Goal: Entertainment & Leisure: Browse casually

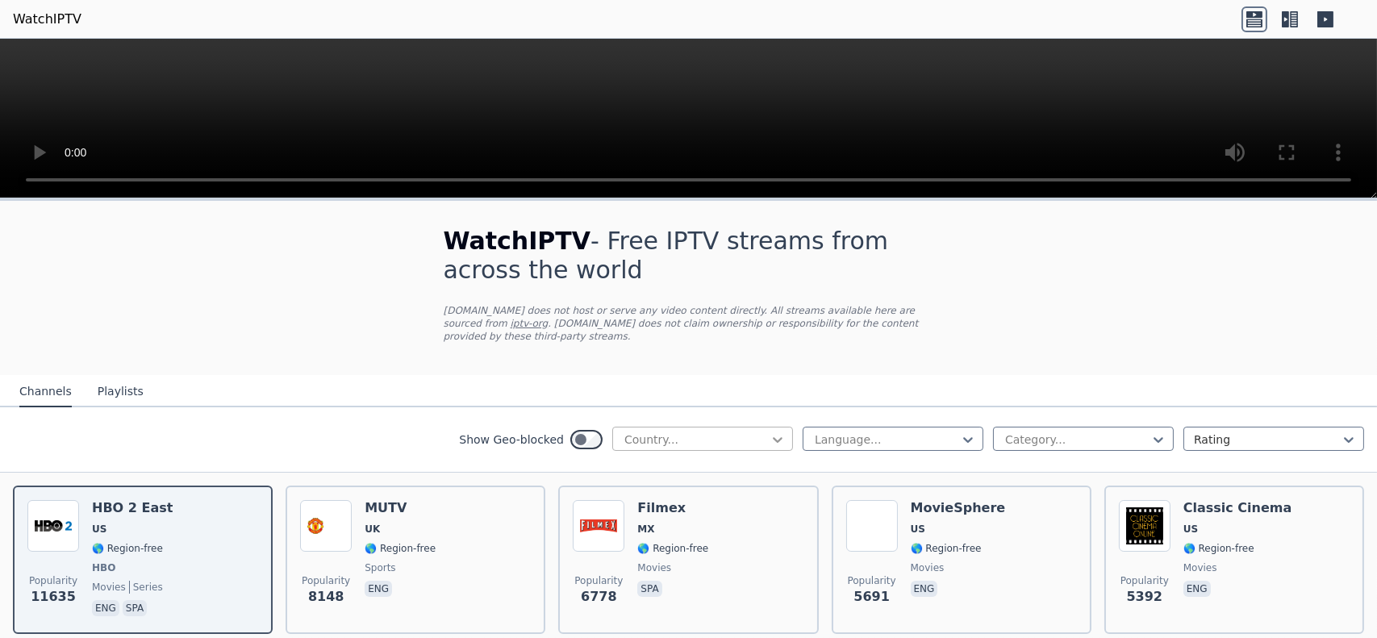
click at [771, 432] on icon at bounding box center [778, 440] width 16 height 16
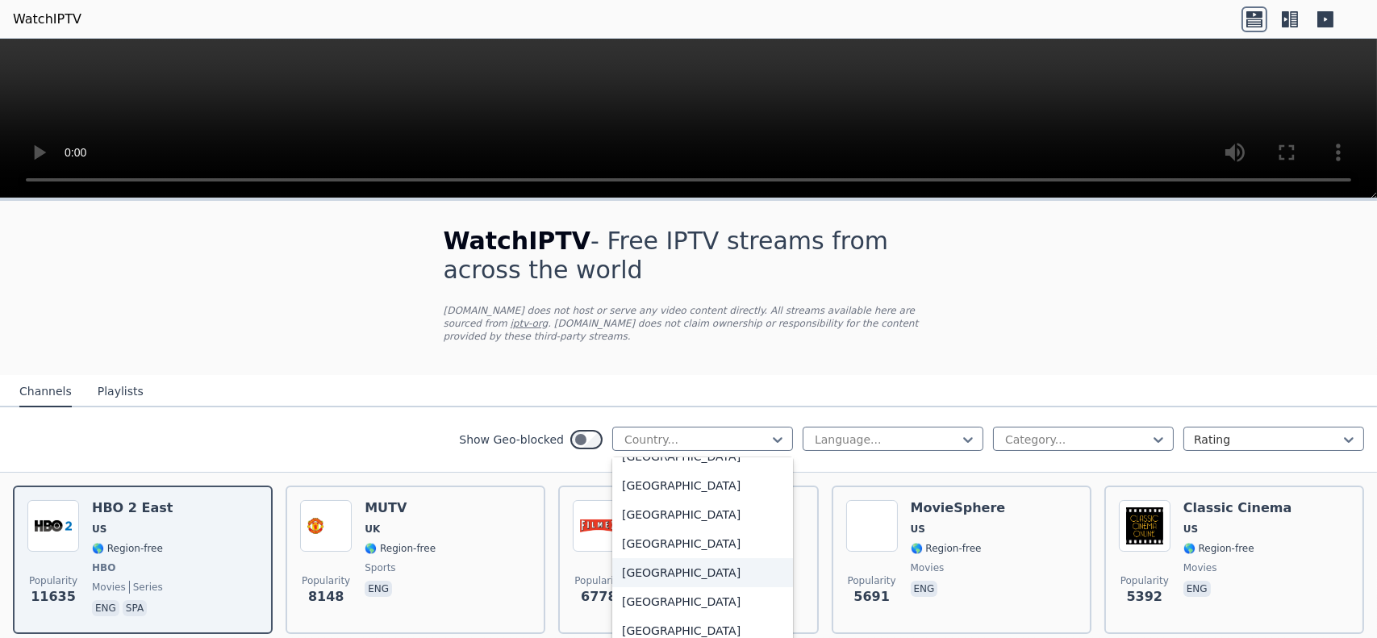
scroll to position [5576, 0]
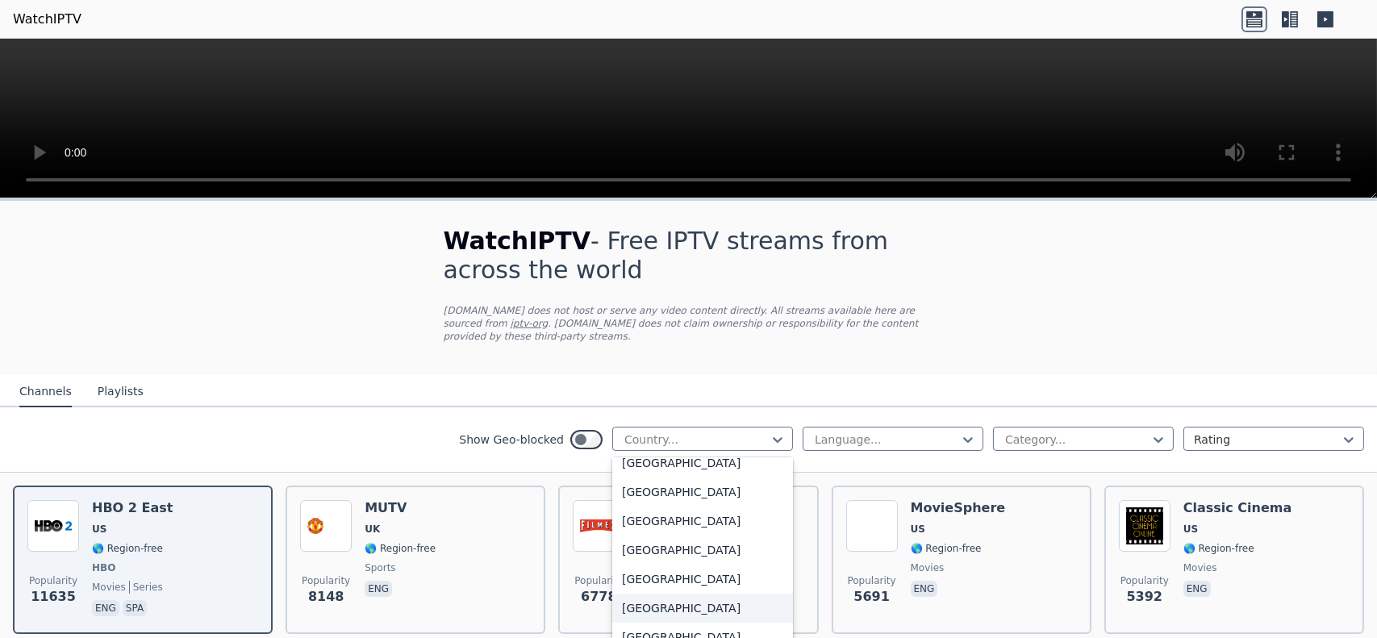
click at [662, 594] on div "[GEOGRAPHIC_DATA]" at bounding box center [702, 608] width 181 height 29
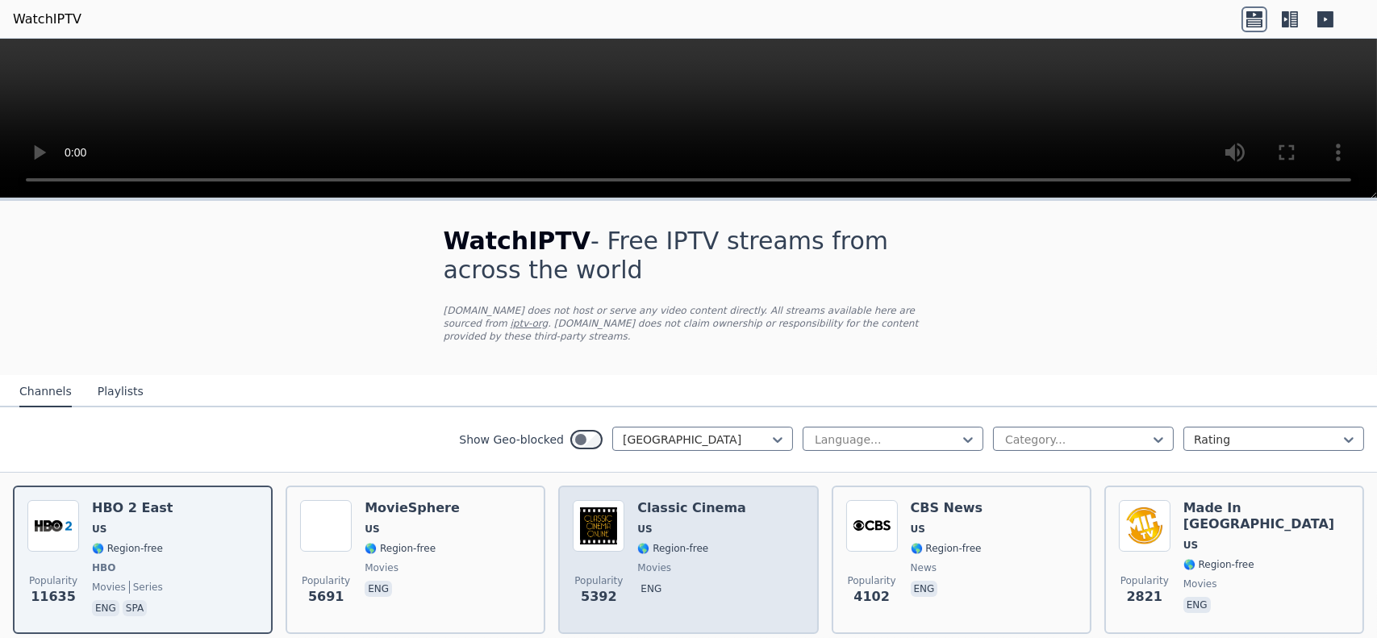
drag, startPoint x: 668, startPoint y: 492, endPoint x: 653, endPoint y: 493, distance: 15.4
click at [653, 500] on h6 "Classic Cinema" at bounding box center [691, 508] width 109 height 16
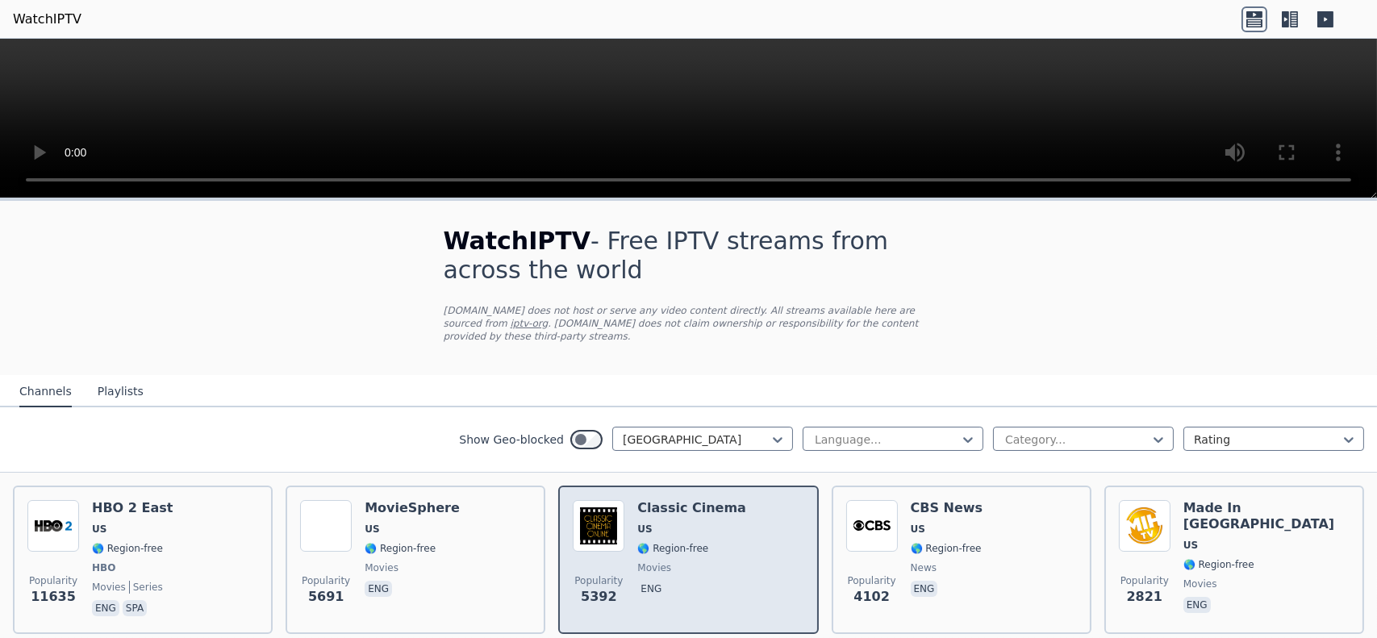
click at [655, 500] on h6 "Classic Cinema" at bounding box center [691, 508] width 109 height 16
click at [692, 500] on h6 "Classic Cinema" at bounding box center [691, 508] width 109 height 16
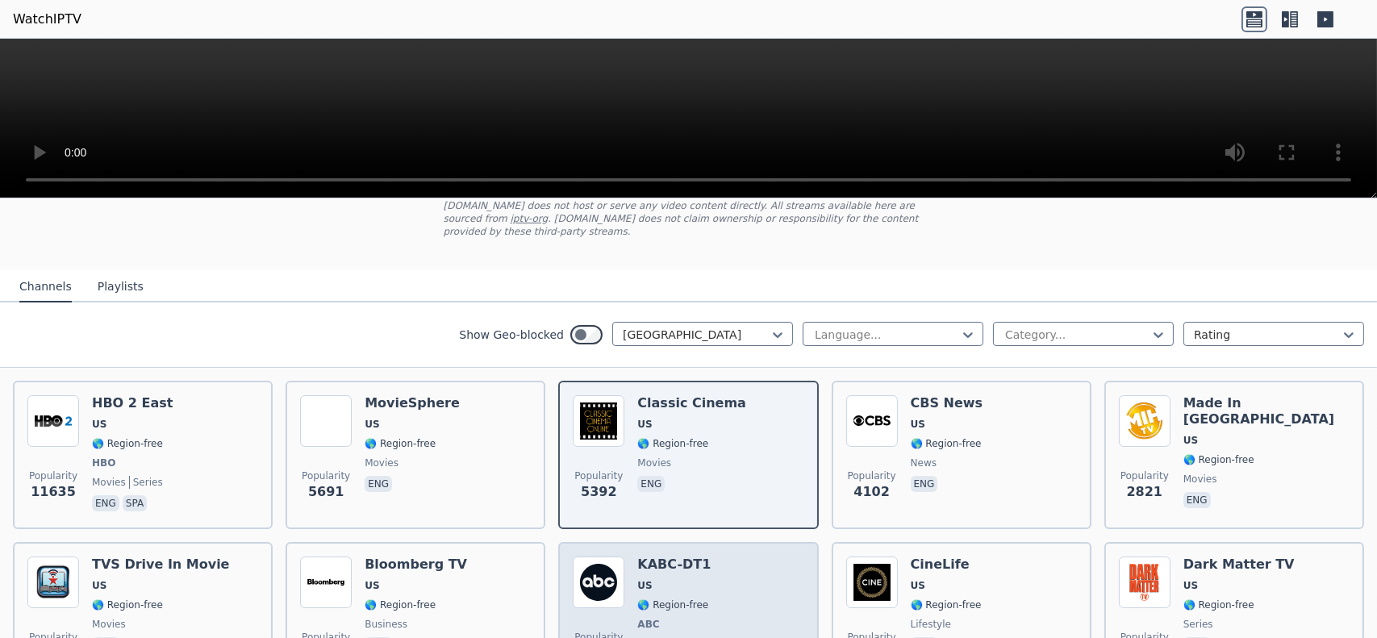
scroll to position [161, 0]
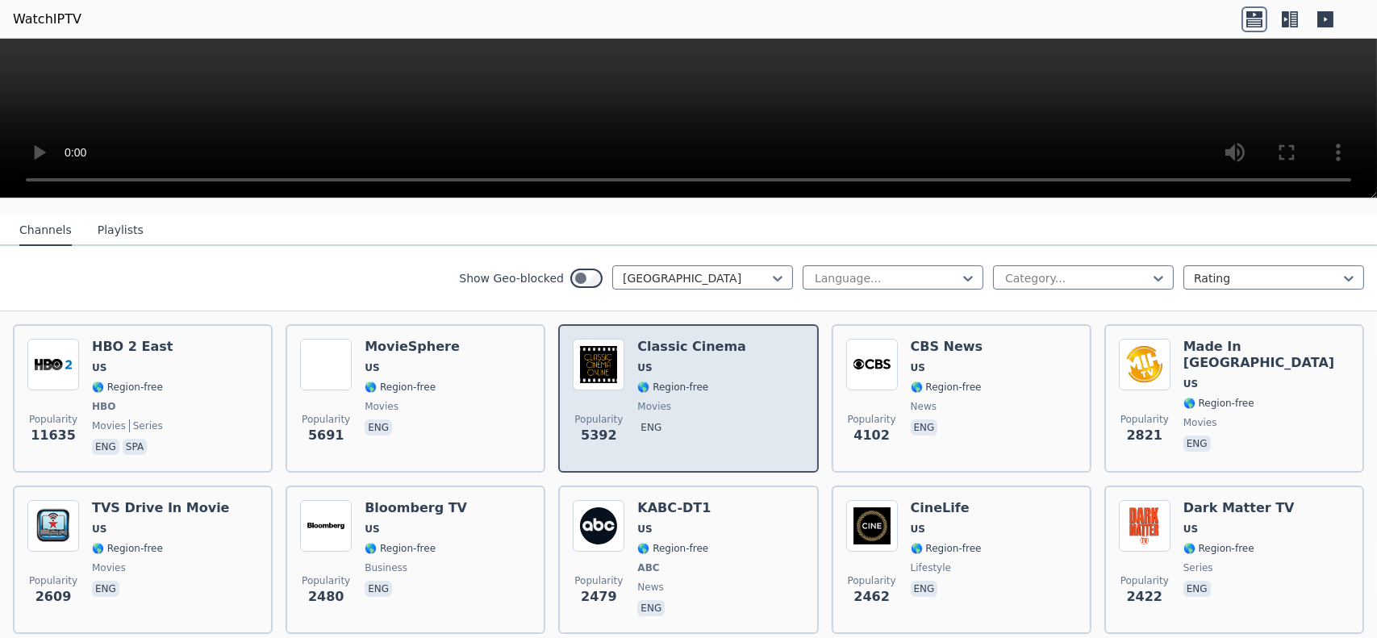
click at [587, 353] on img at bounding box center [599, 365] width 52 height 52
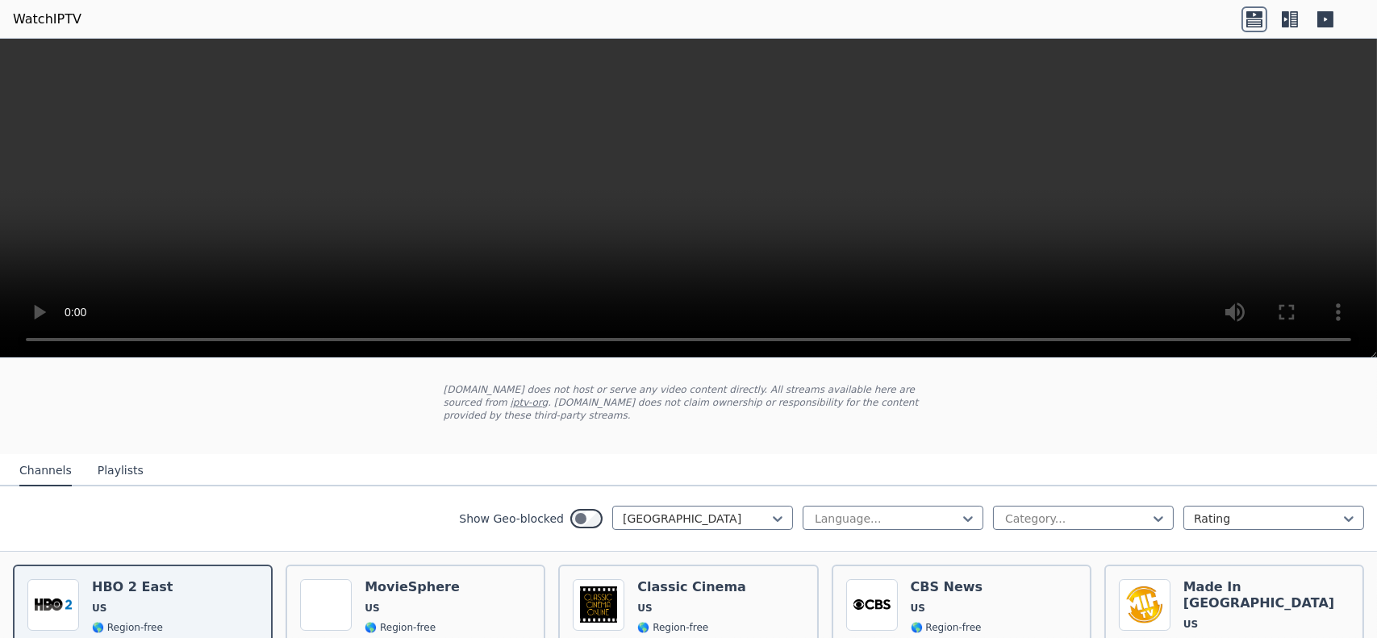
scroll to position [161, 0]
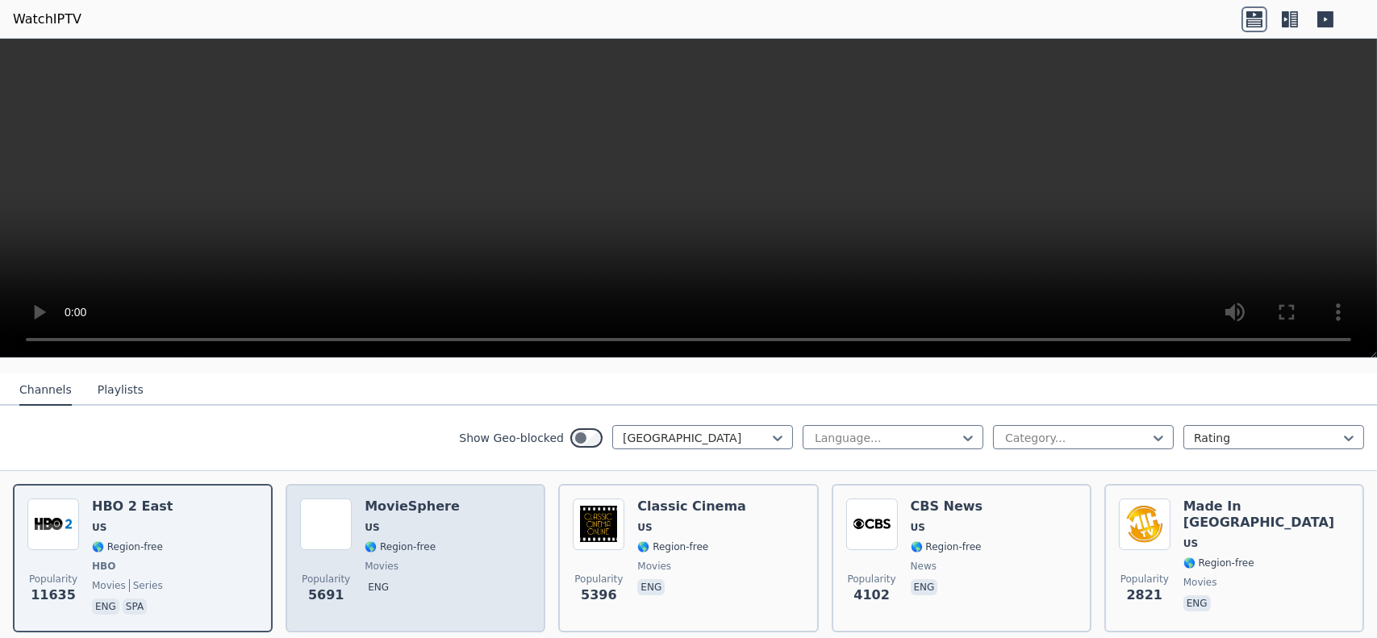
click at [426, 499] on h6 "MovieSphere" at bounding box center [412, 507] width 95 height 16
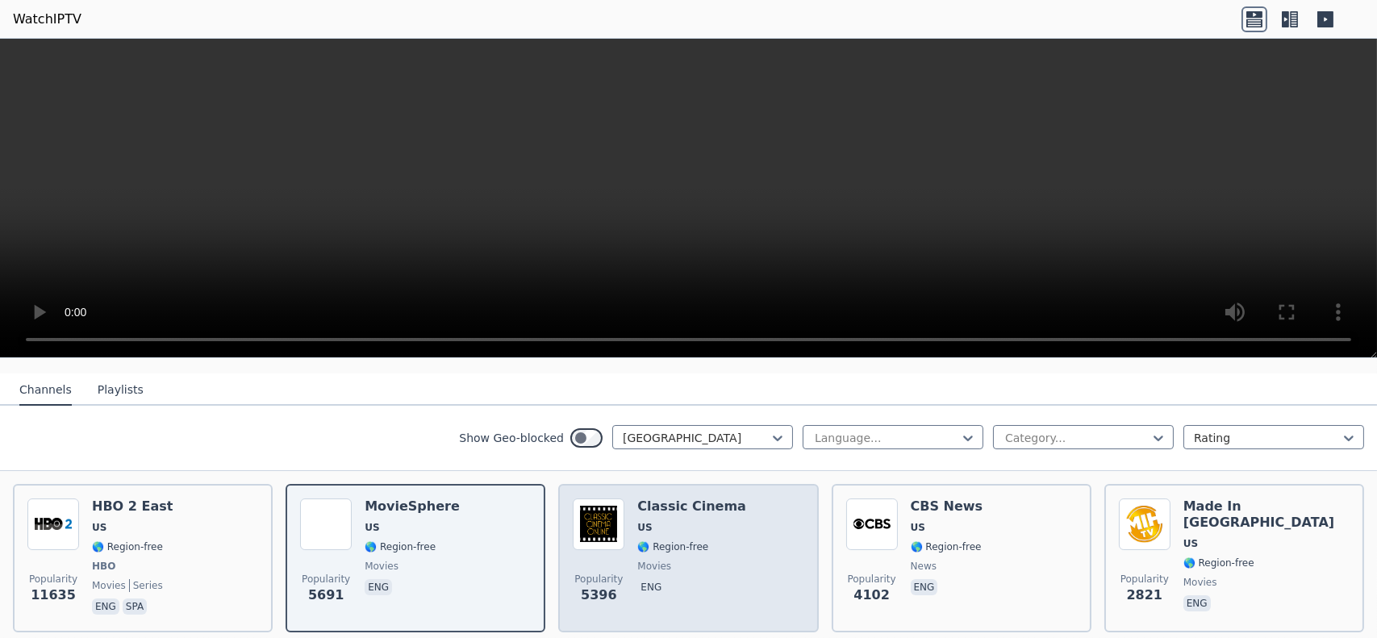
click at [677, 499] on h6 "Classic Cinema" at bounding box center [691, 507] width 109 height 16
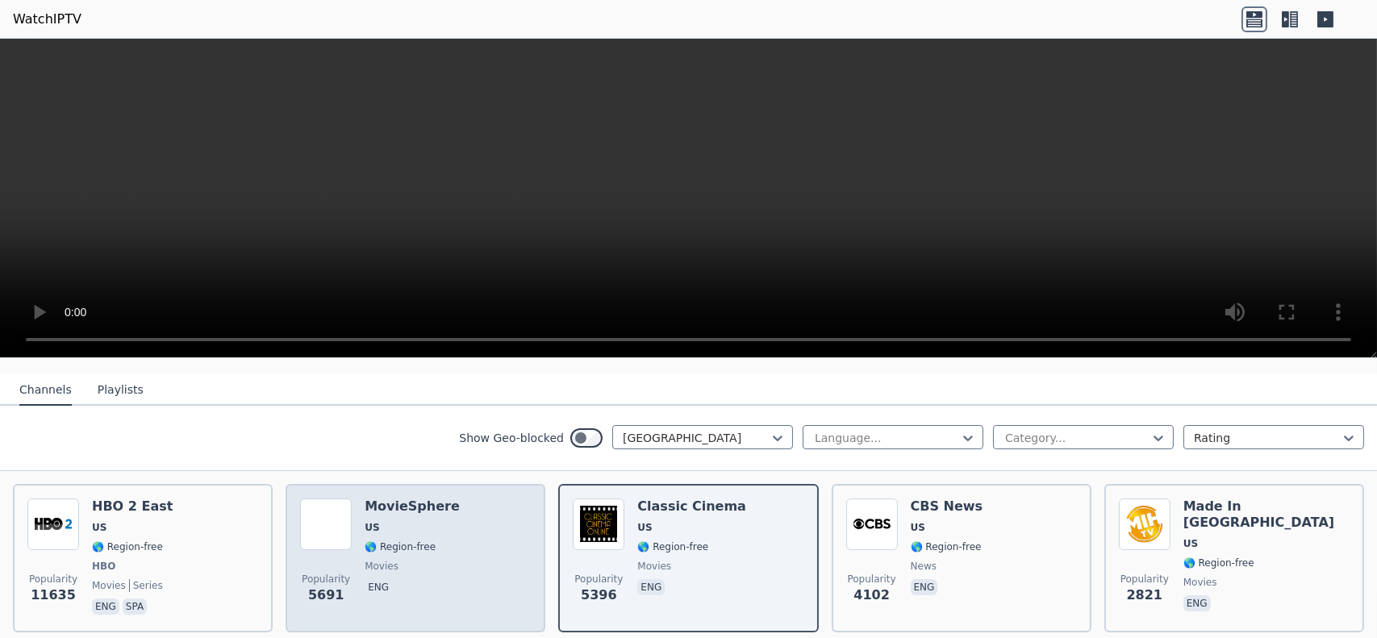
click at [428, 499] on h6 "MovieSphere" at bounding box center [412, 507] width 95 height 16
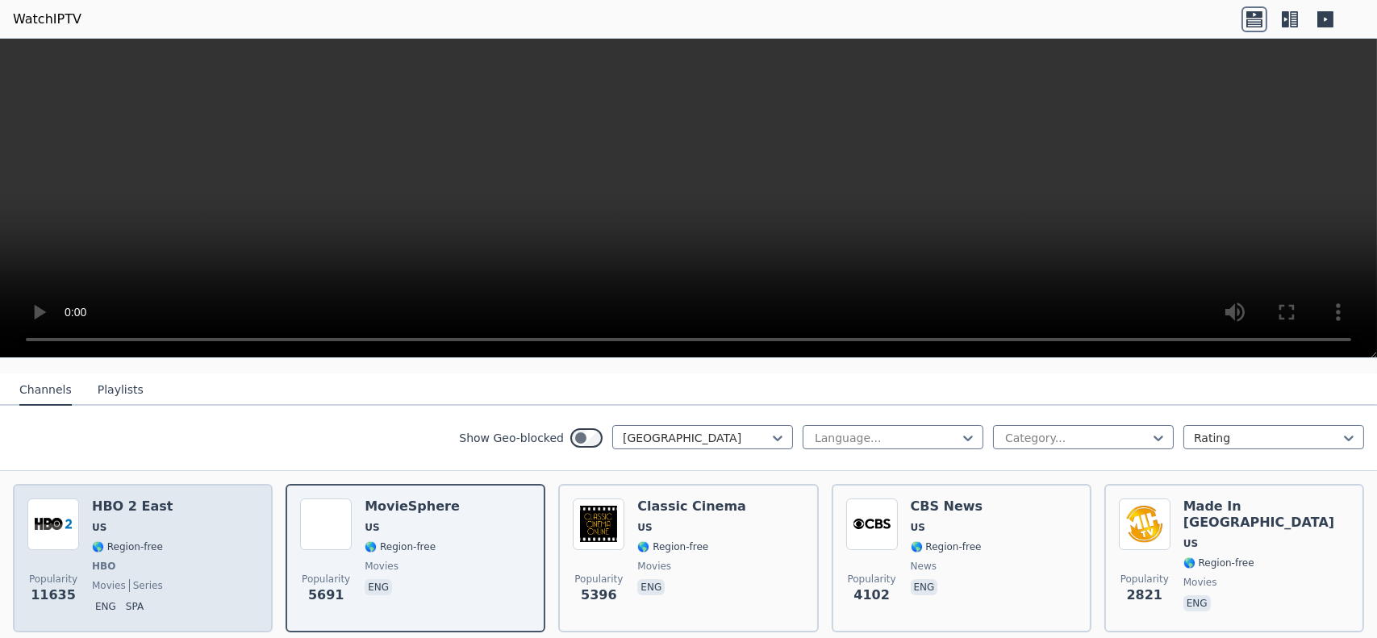
click at [145, 499] on h6 "HBO 2 East" at bounding box center [132, 507] width 81 height 16
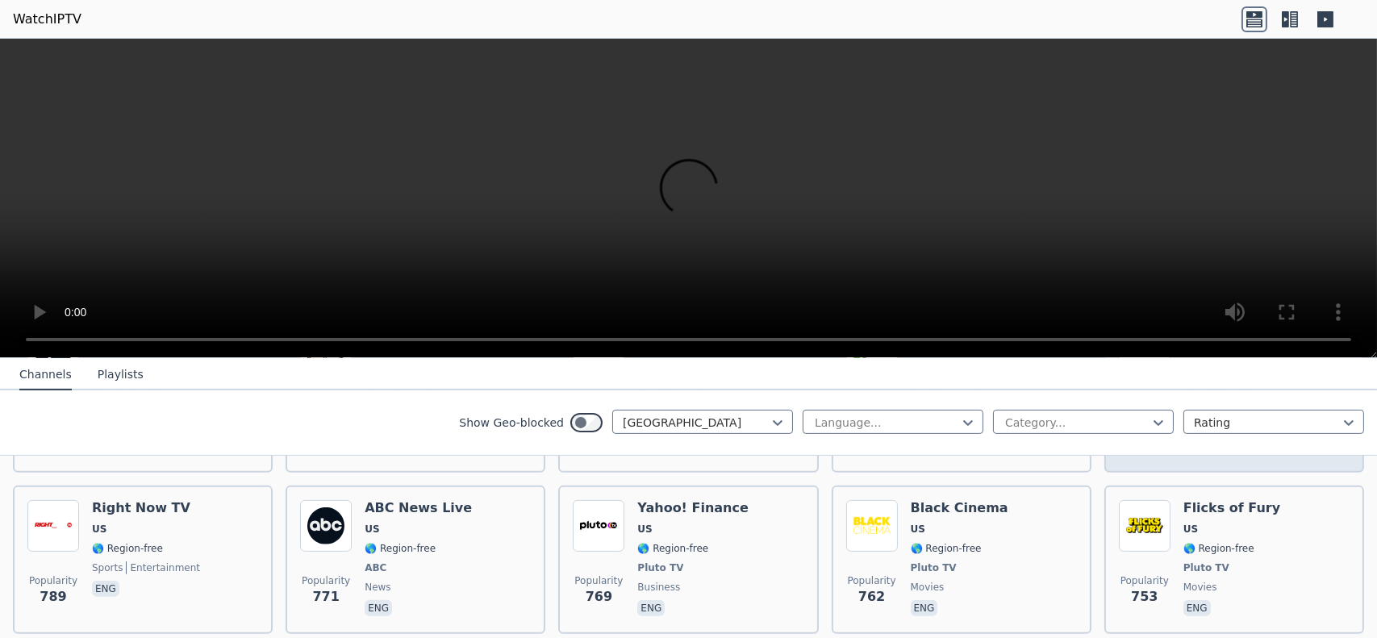
scroll to position [1452, 0]
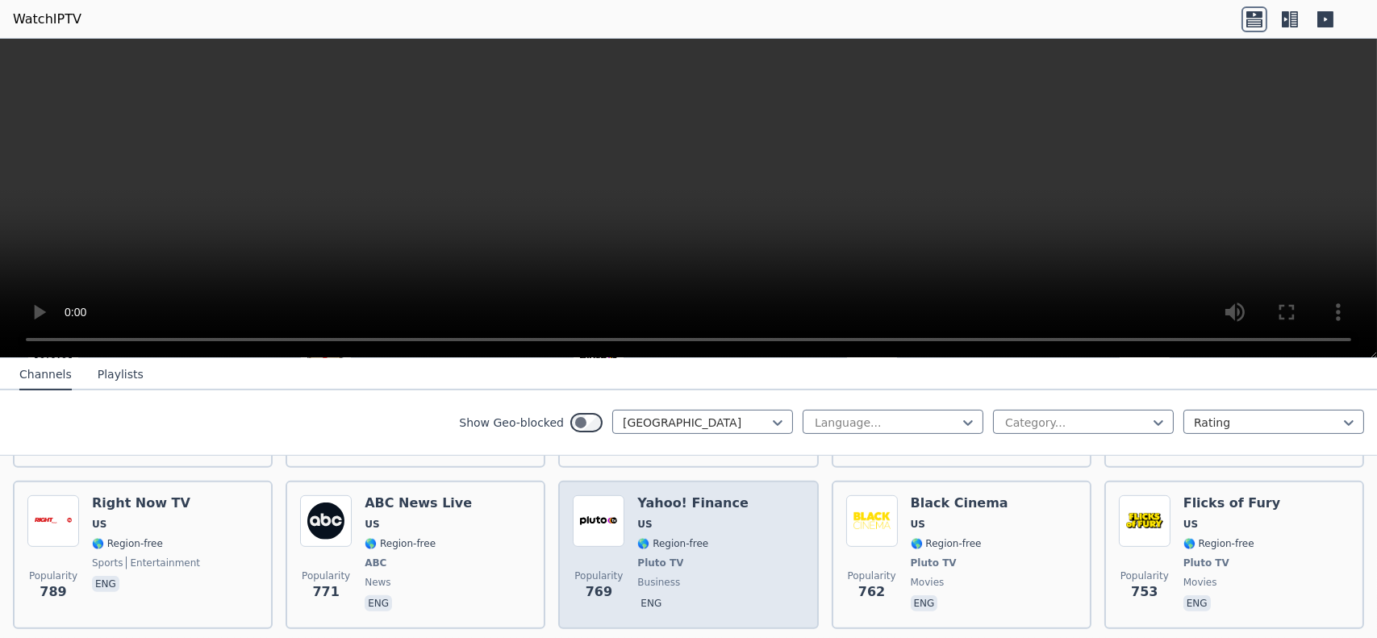
click at [682, 495] on h6 "Yahoo! Finance" at bounding box center [692, 503] width 111 height 16
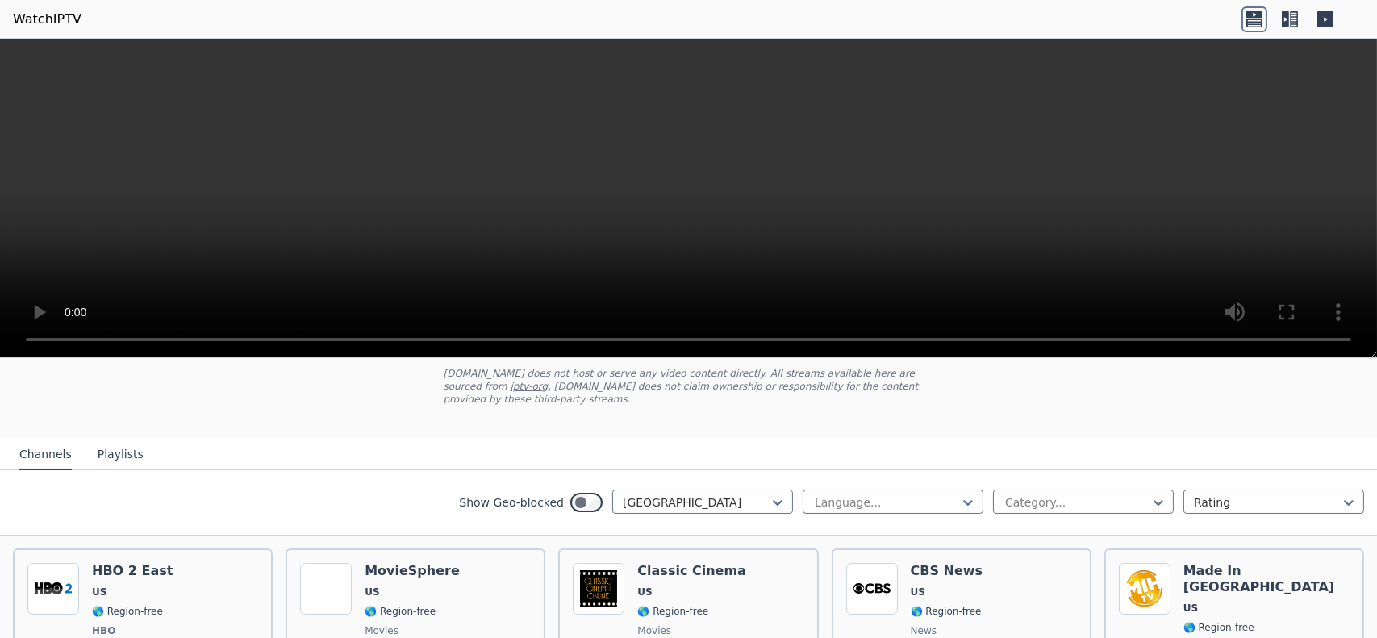
scroll to position [81, 0]
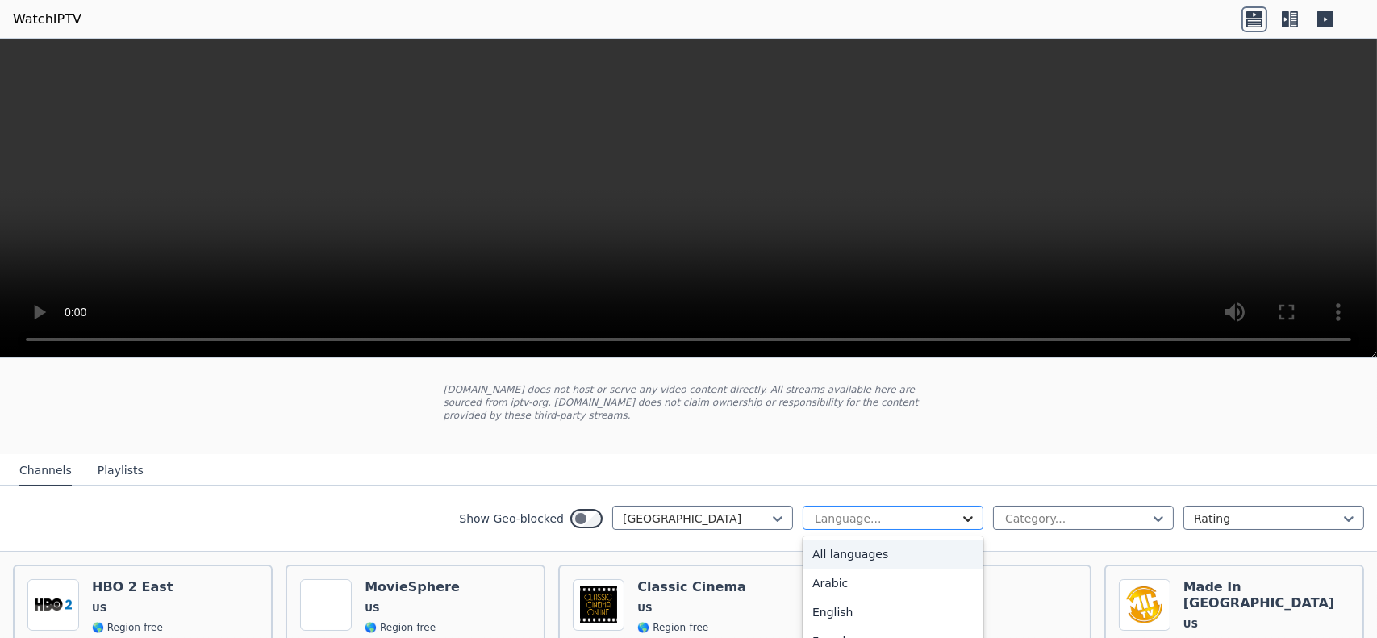
click at [960, 511] on icon at bounding box center [968, 519] width 16 height 16
click at [824, 598] on div "English" at bounding box center [893, 612] width 181 height 29
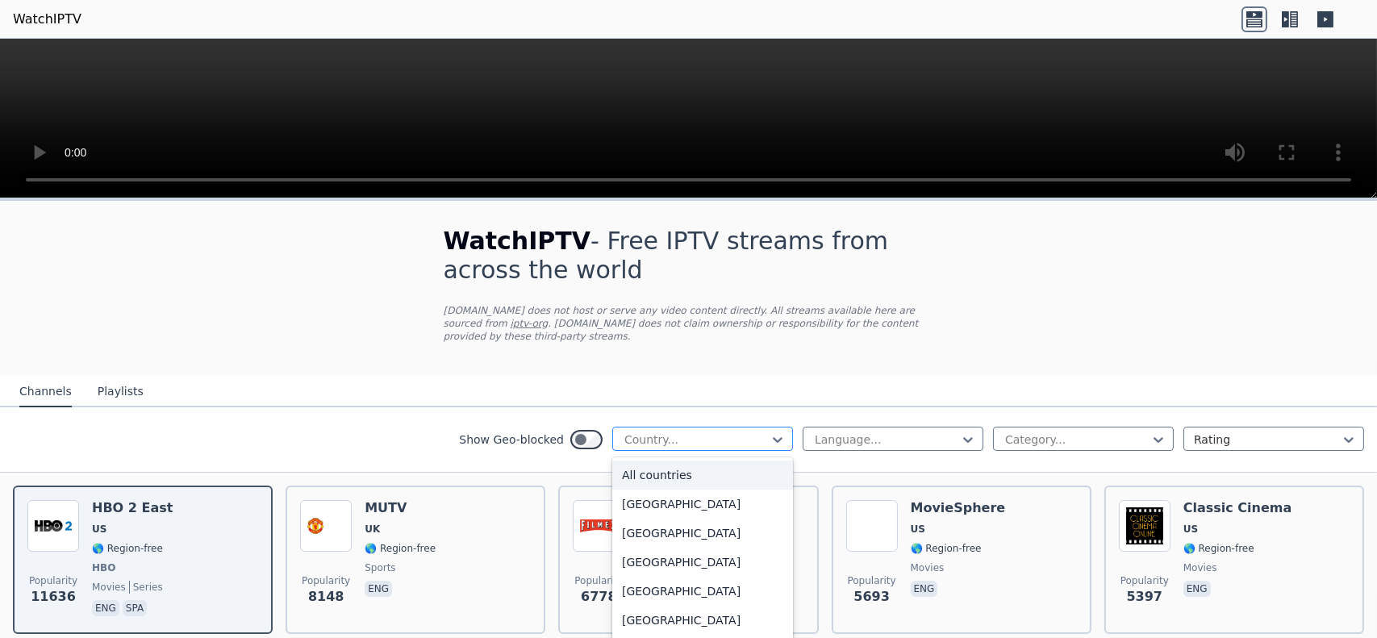
click at [774, 427] on div "Country..." at bounding box center [702, 439] width 181 height 24
click at [671, 488] on div "United Kingdom" at bounding box center [702, 498] width 181 height 29
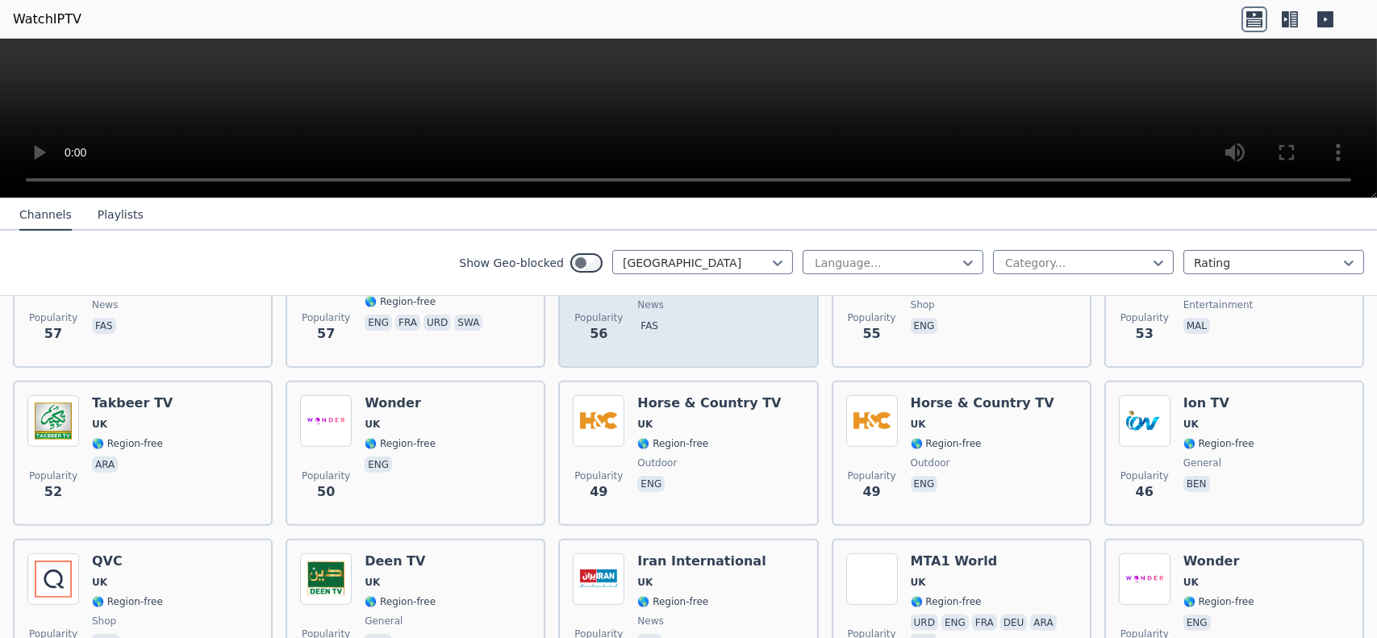
scroll to position [1371, 0]
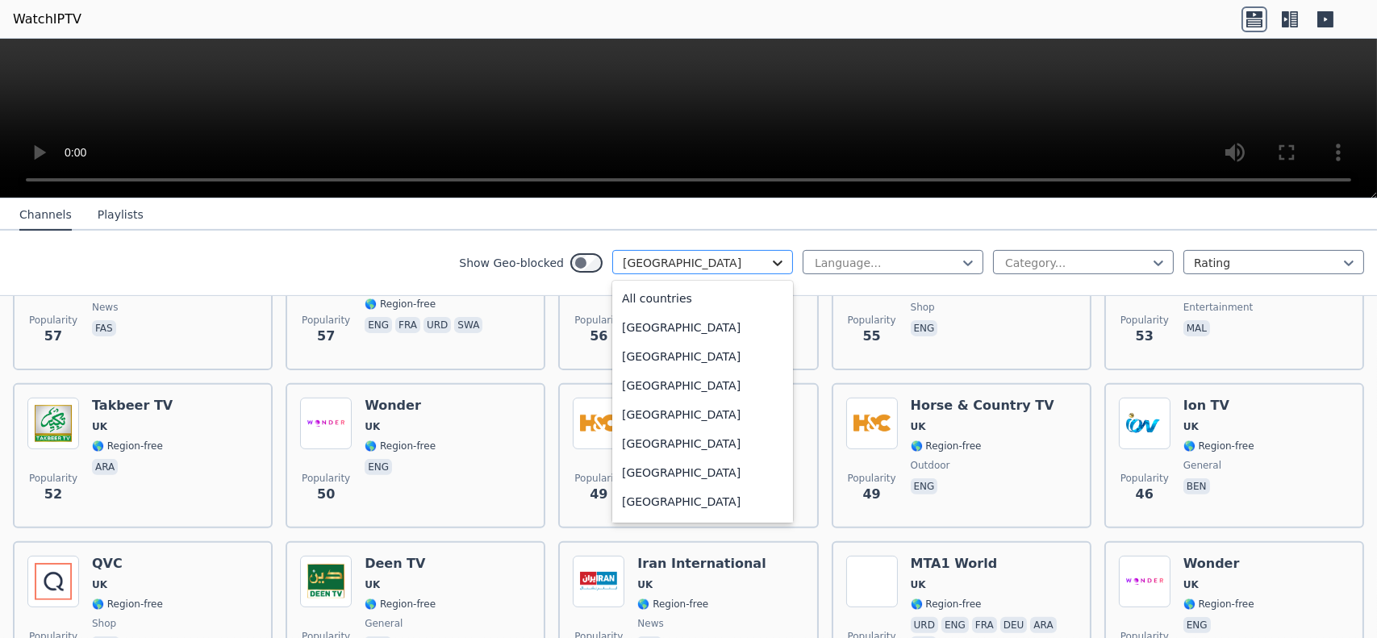
click at [770, 262] on icon at bounding box center [778, 263] width 16 height 16
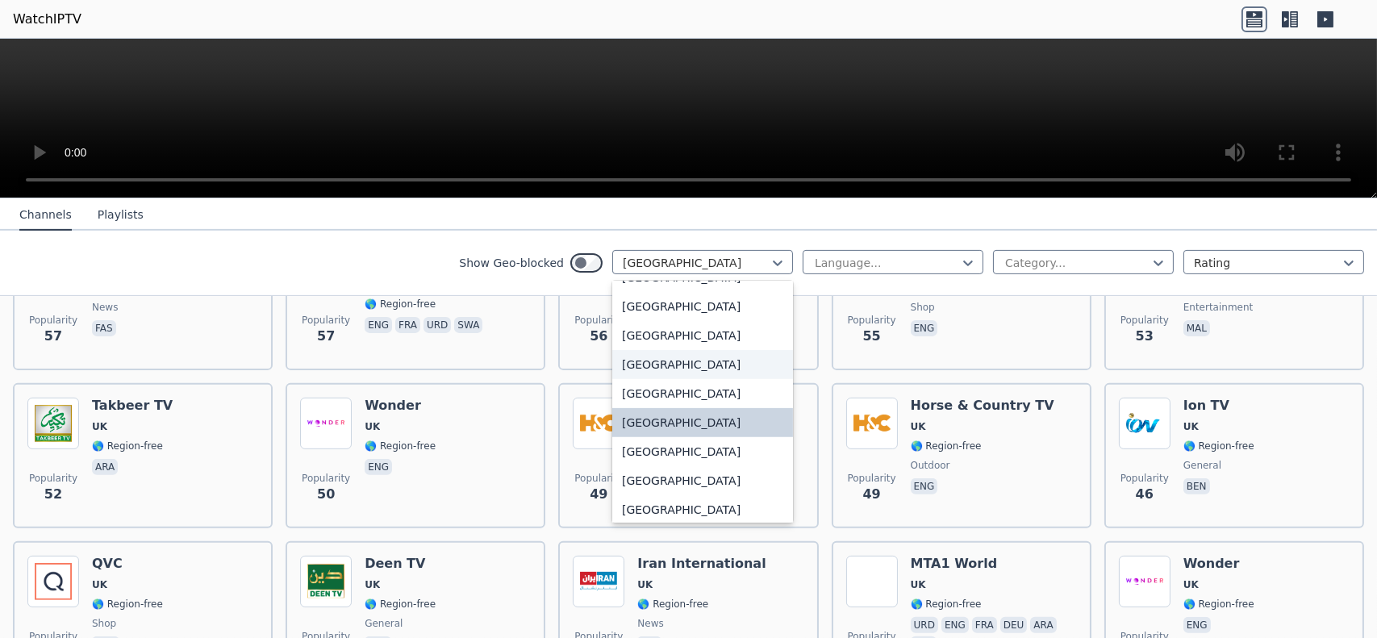
scroll to position [5561, 0]
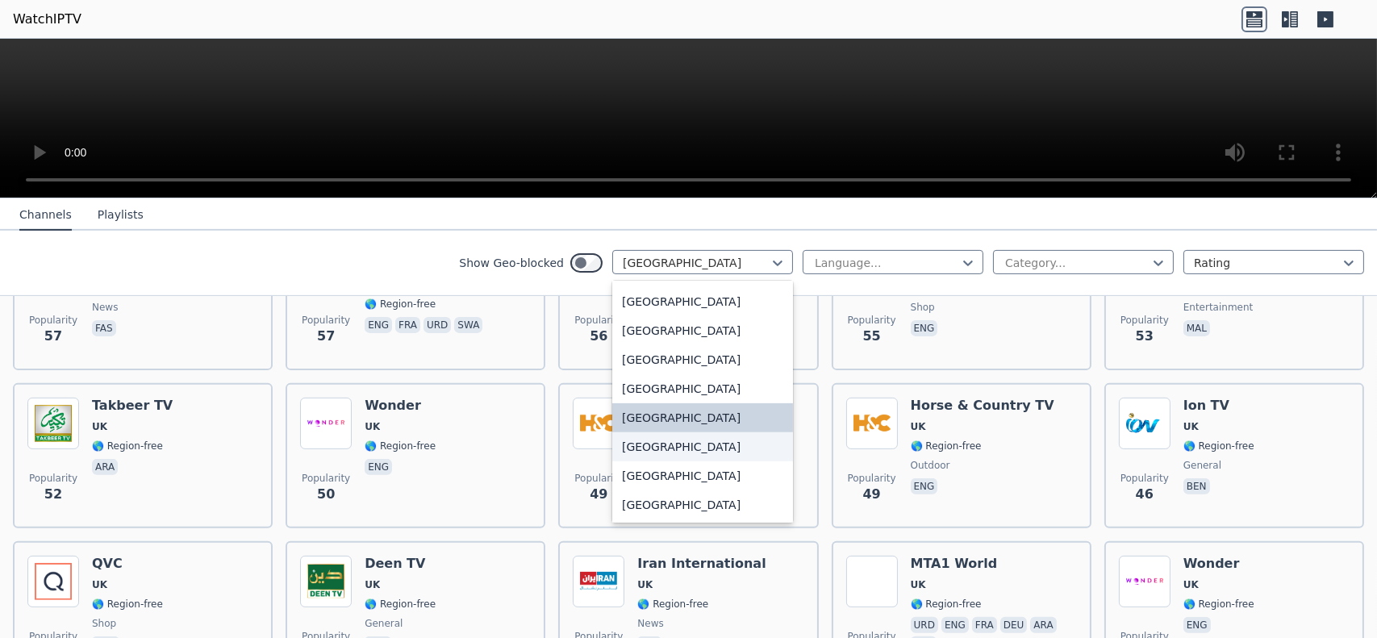
click at [666, 446] on div "[GEOGRAPHIC_DATA]" at bounding box center [702, 446] width 181 height 29
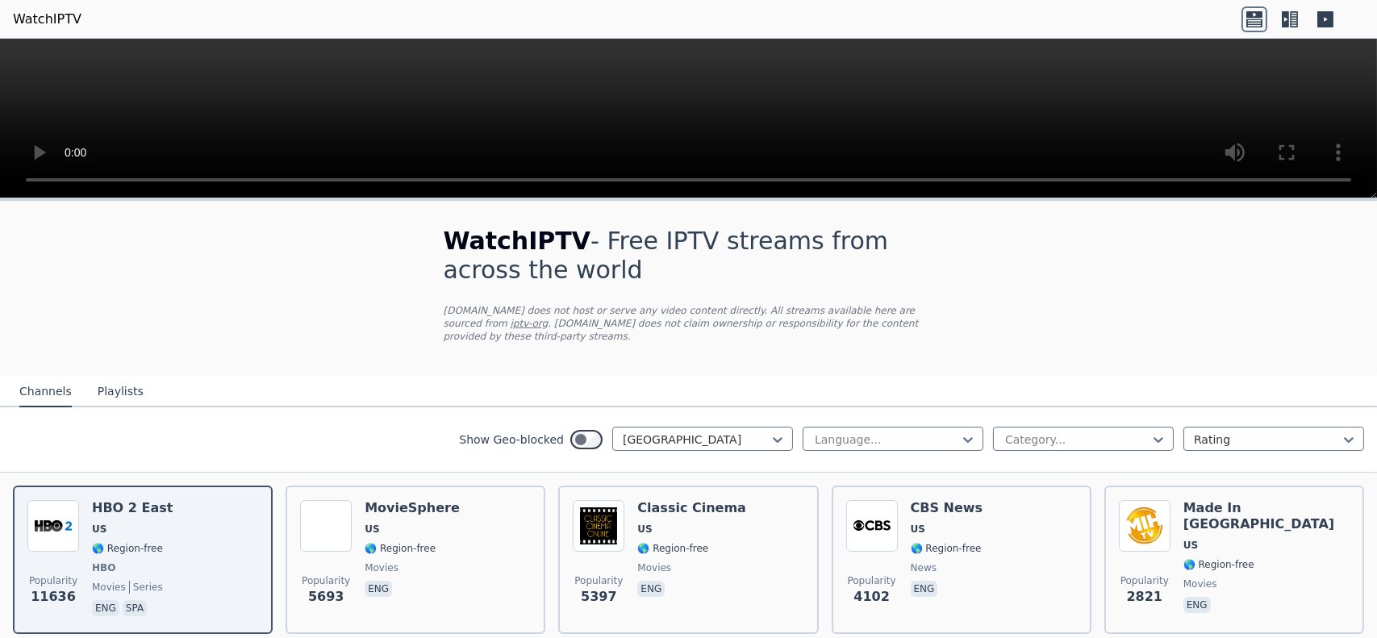
drag, startPoint x: 198, startPoint y: 1, endPoint x: 1051, endPoint y: 53, distance: 855.3
click at [1051, 53] on video at bounding box center [688, 119] width 1377 height 160
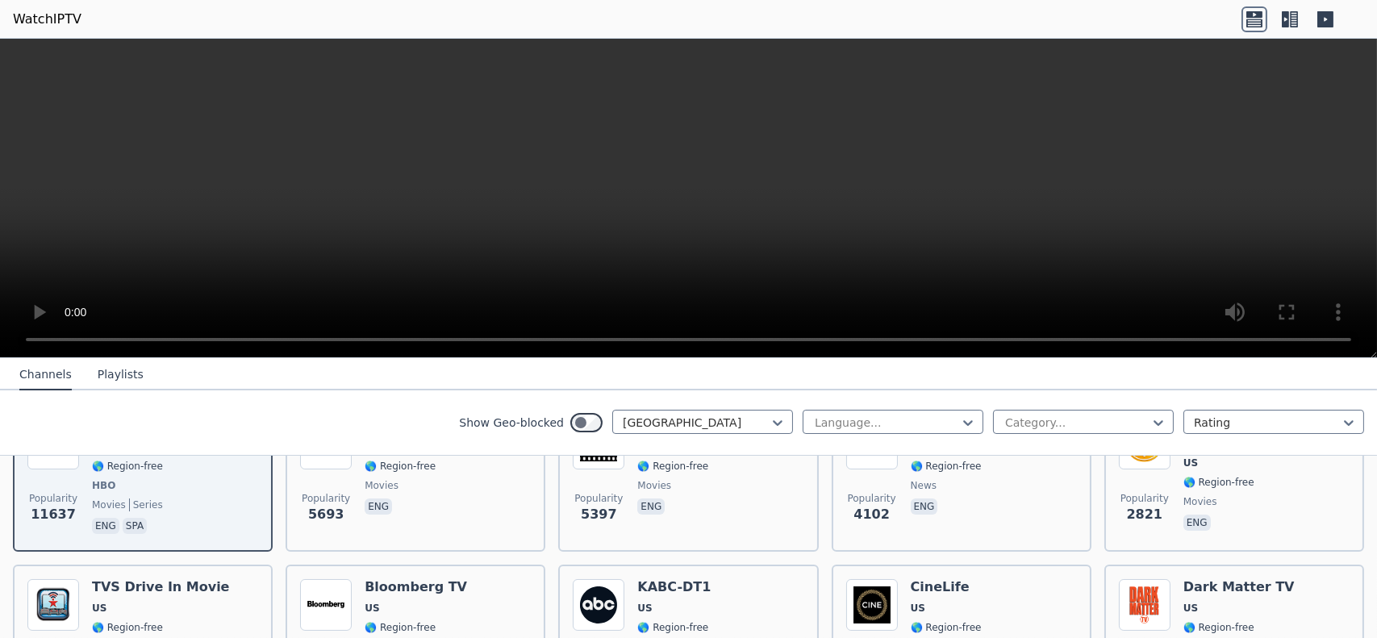
scroll to position [81, 0]
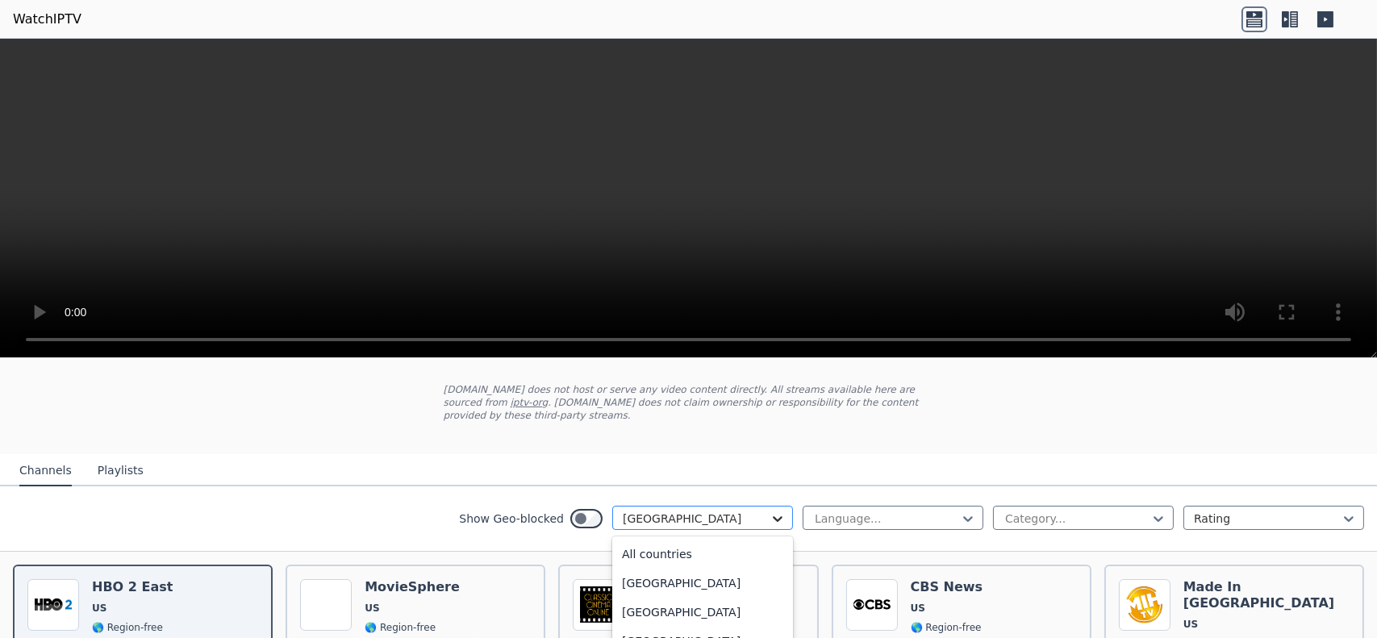
click at [773, 516] on icon at bounding box center [778, 519] width 10 height 6
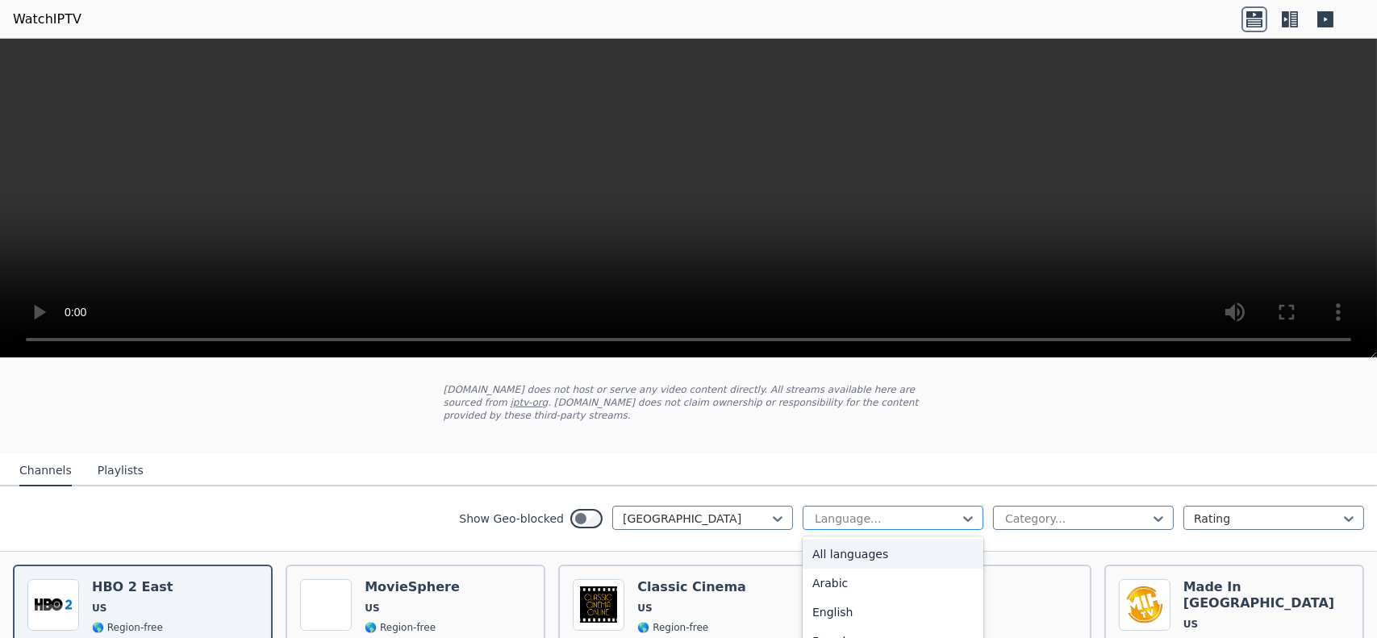
click at [964, 506] on div "Language..." at bounding box center [893, 518] width 181 height 24
click at [817, 598] on div "English" at bounding box center [893, 612] width 181 height 29
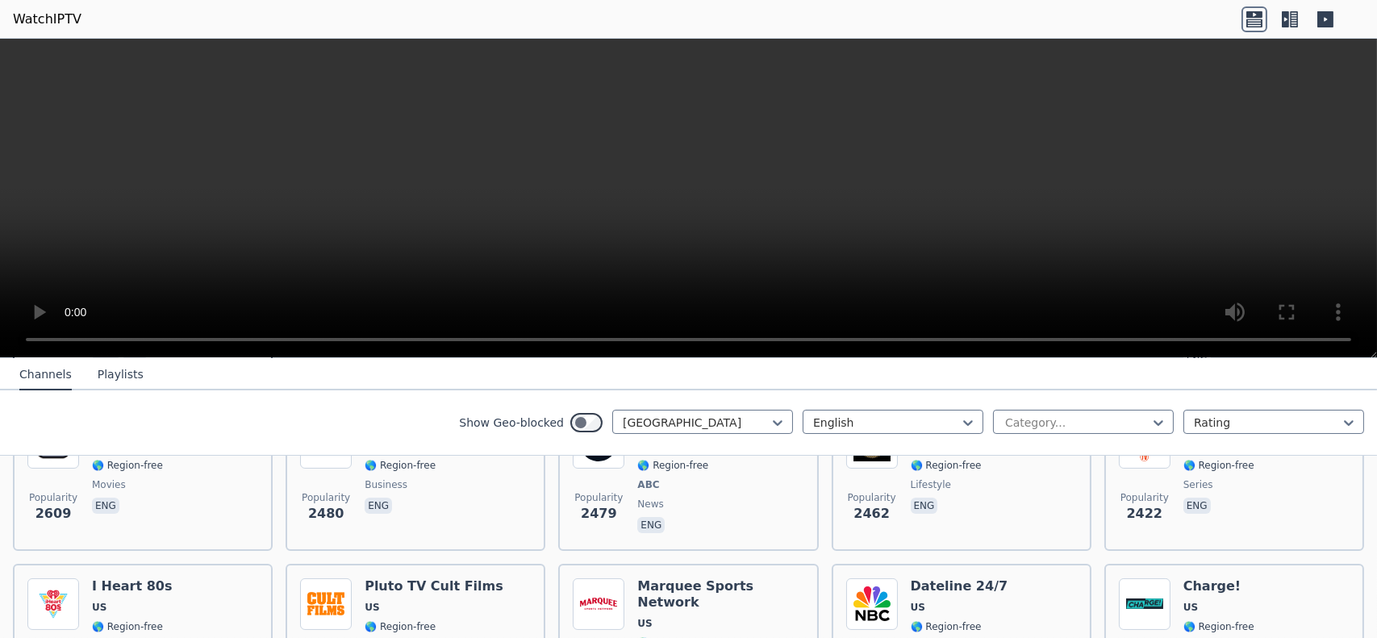
scroll to position [403, 0]
click at [48, 17] on link "WatchIPTV" at bounding box center [47, 19] width 69 height 19
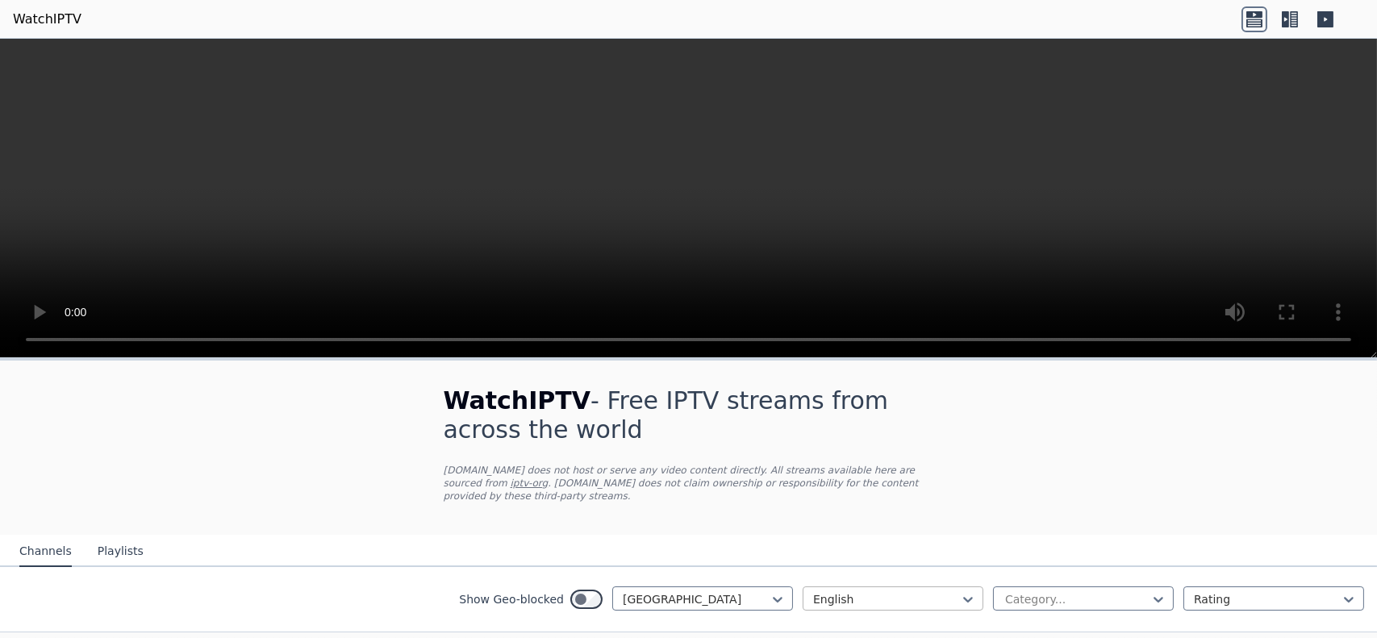
scroll to position [161, 0]
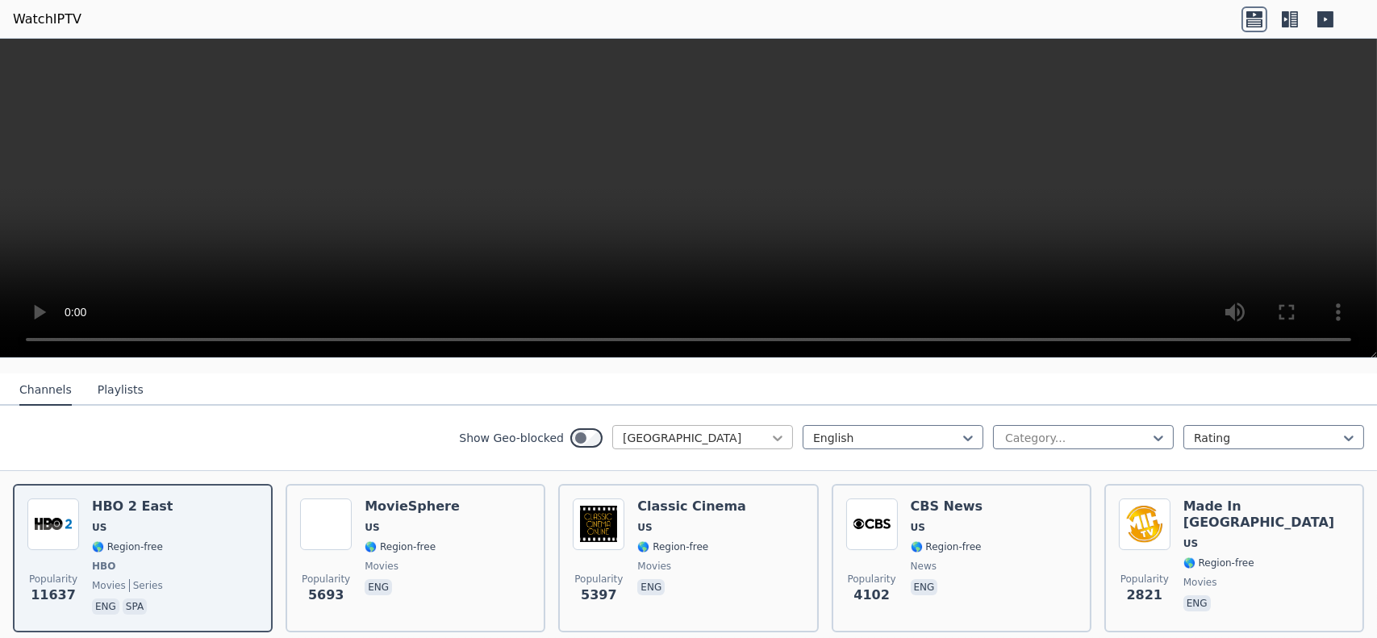
click at [773, 430] on icon at bounding box center [778, 438] width 16 height 16
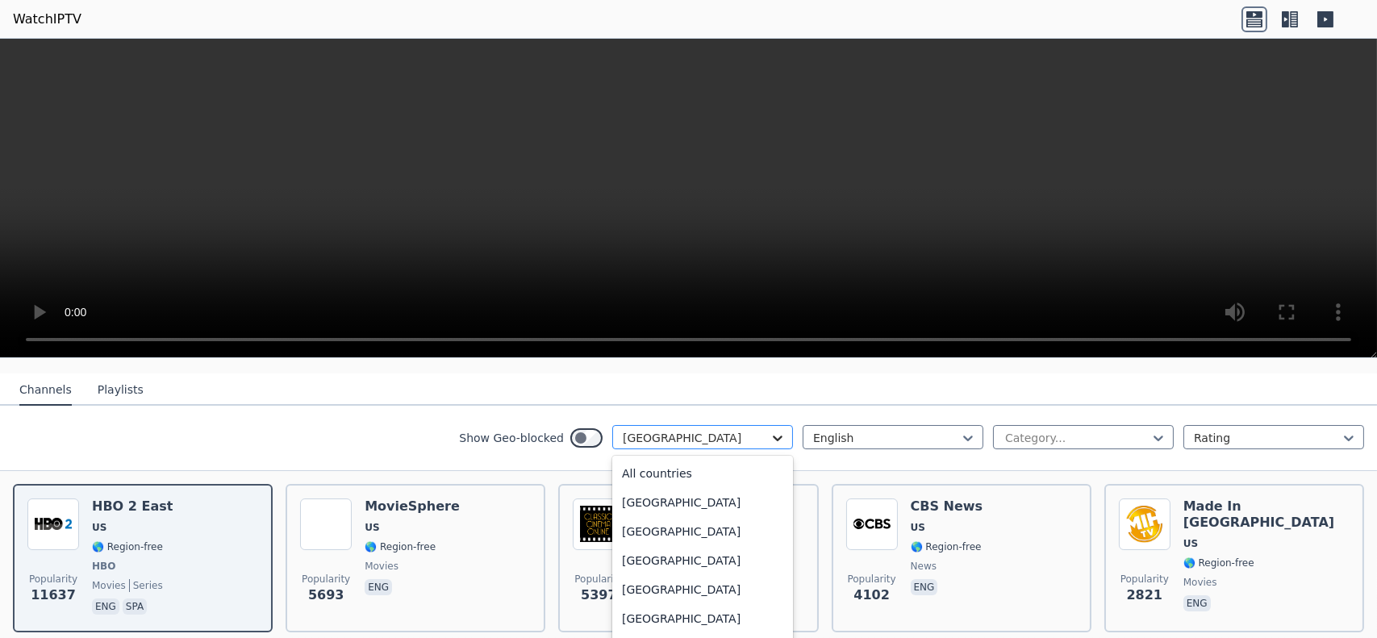
scroll to position [5509, 0]
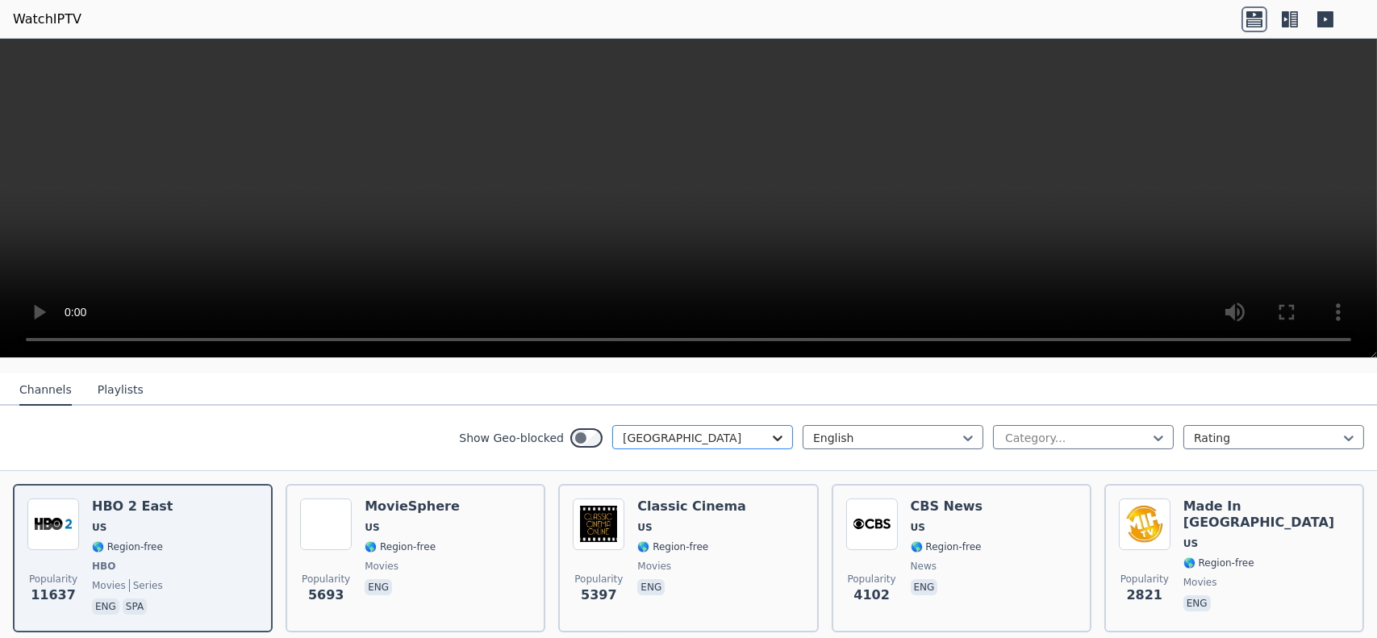
click at [773, 436] on icon at bounding box center [778, 439] width 10 height 6
click at [123, 375] on button "Playlists" at bounding box center [121, 390] width 46 height 31
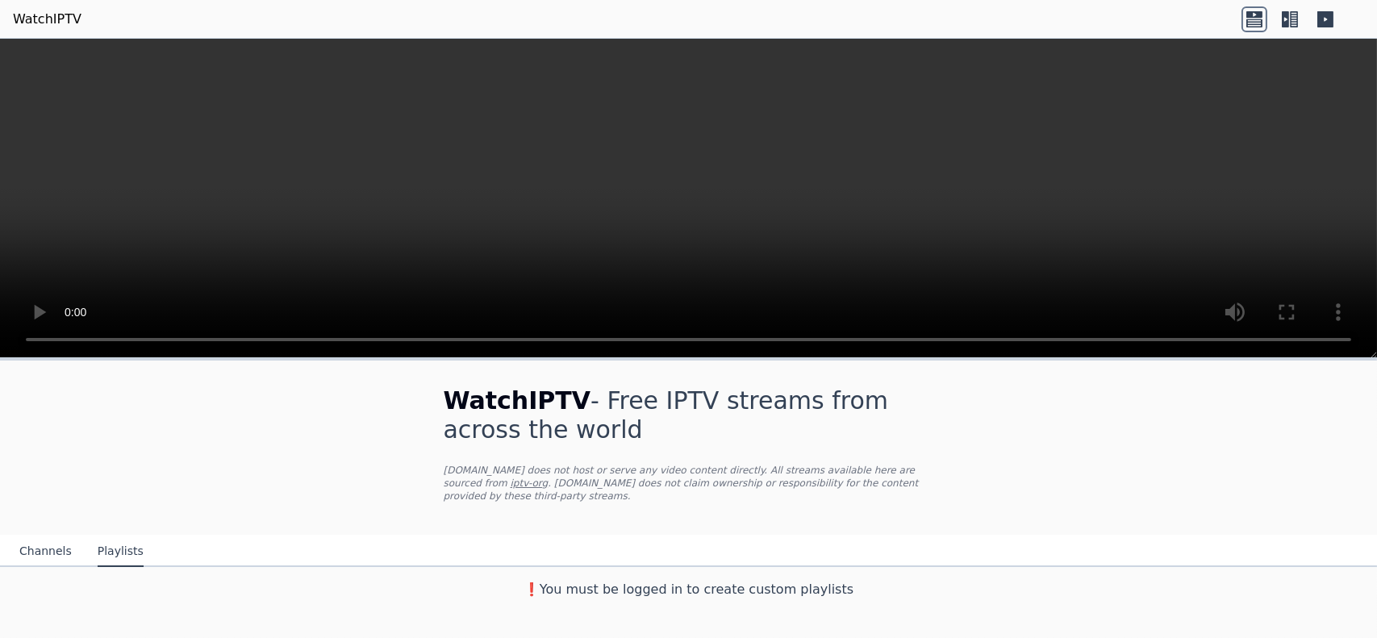
scroll to position [0, 0]
click at [45, 537] on button "Channels" at bounding box center [45, 552] width 52 height 31
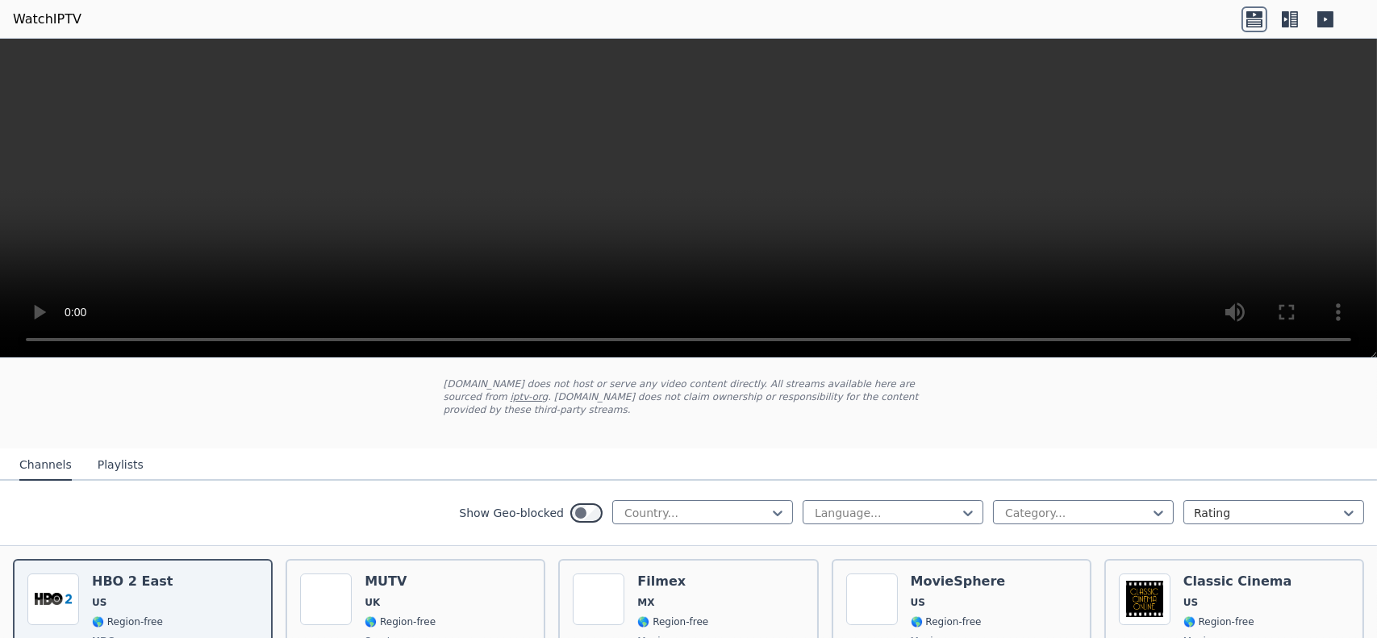
scroll to position [161, 0]
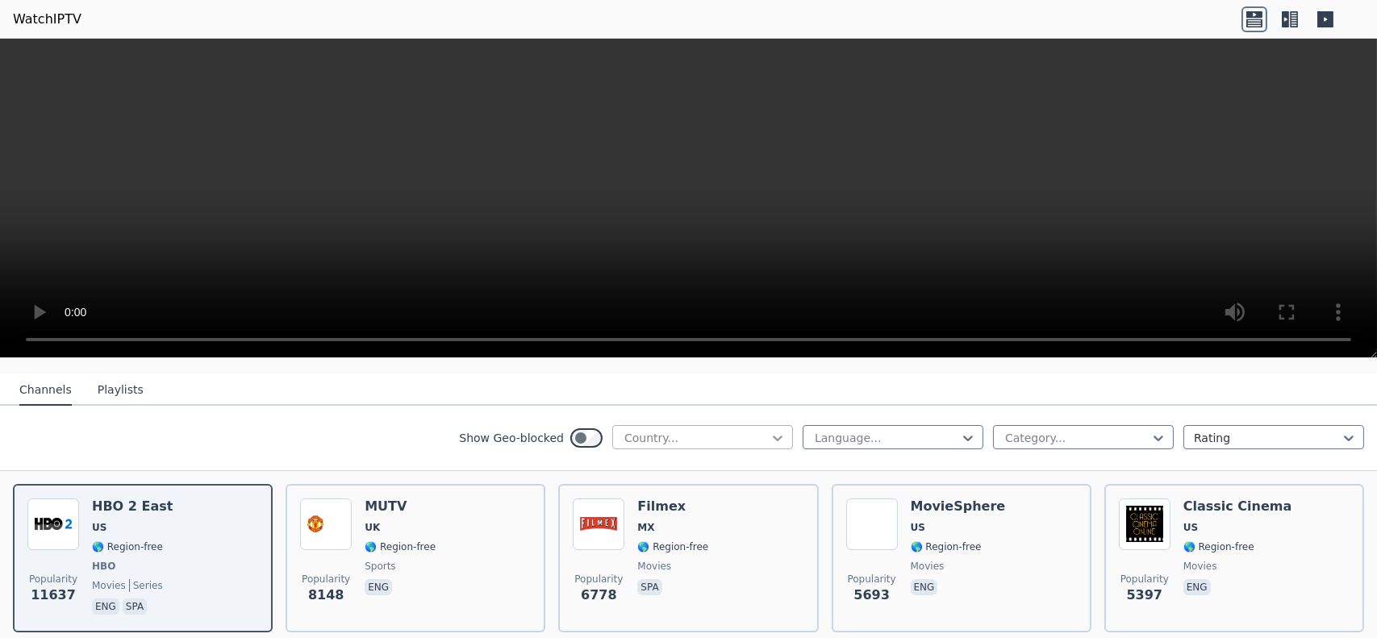
click at [773, 436] on icon at bounding box center [778, 439] width 10 height 6
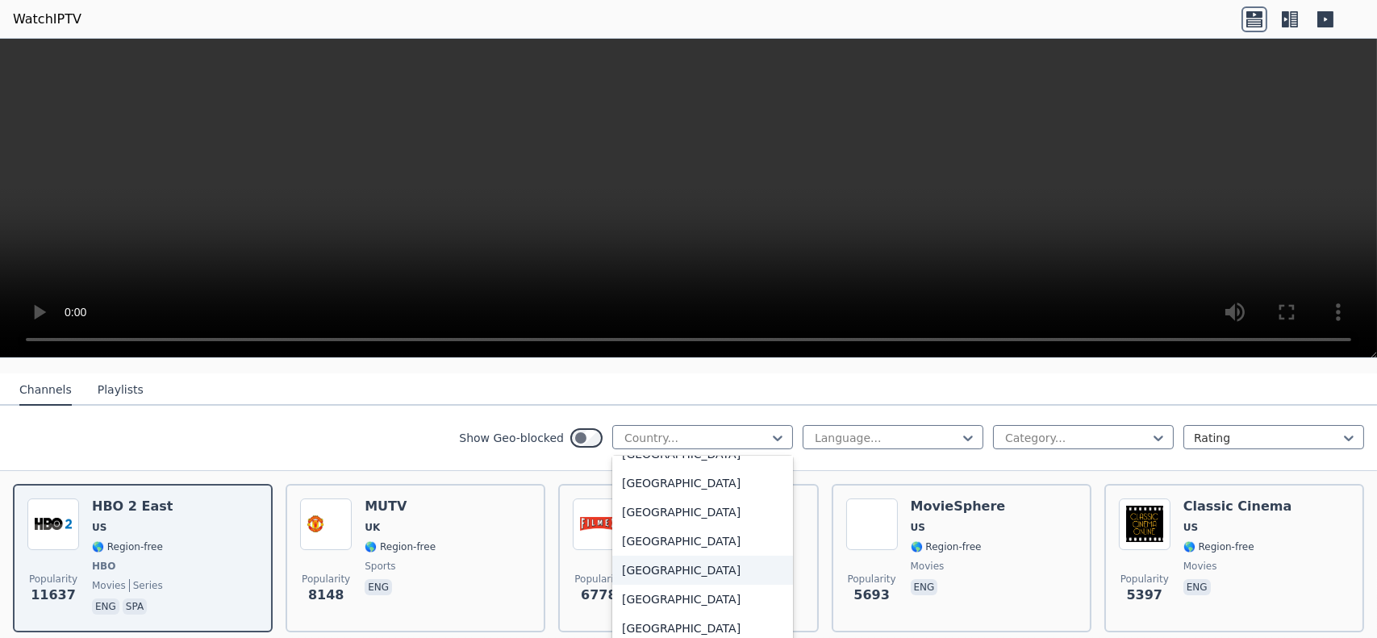
scroll to position [5654, 0]
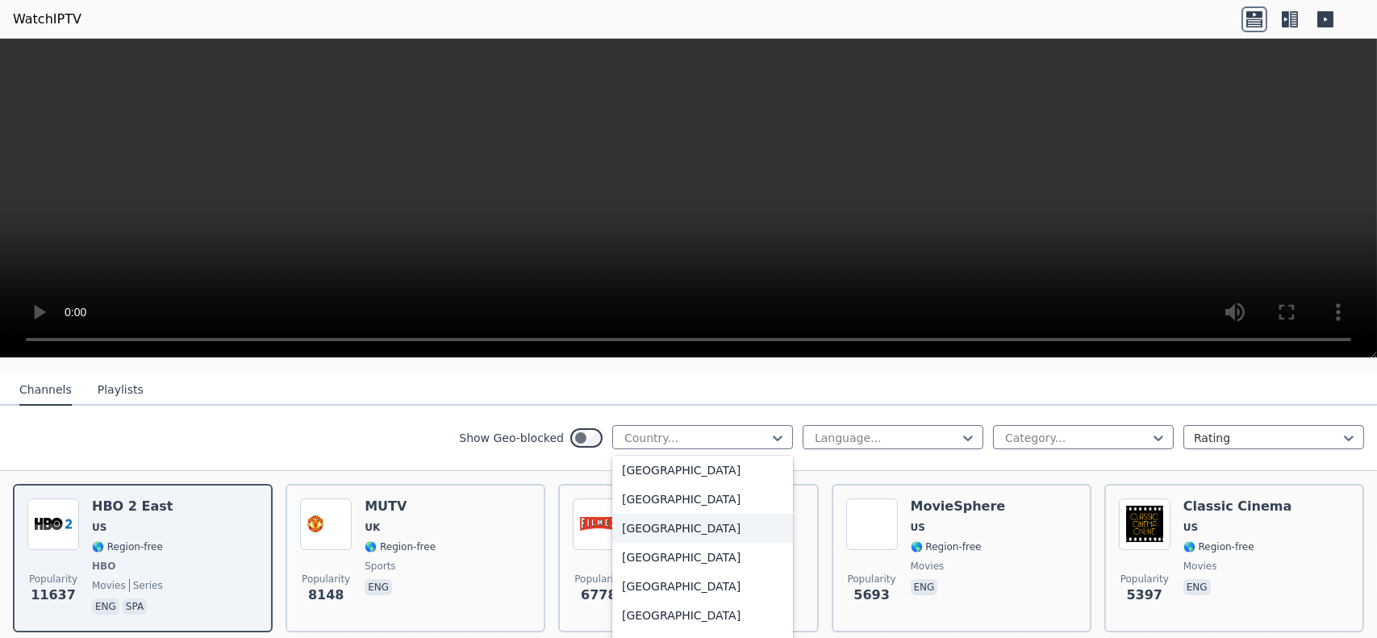
click at [665, 516] on div "[GEOGRAPHIC_DATA]" at bounding box center [702, 528] width 181 height 29
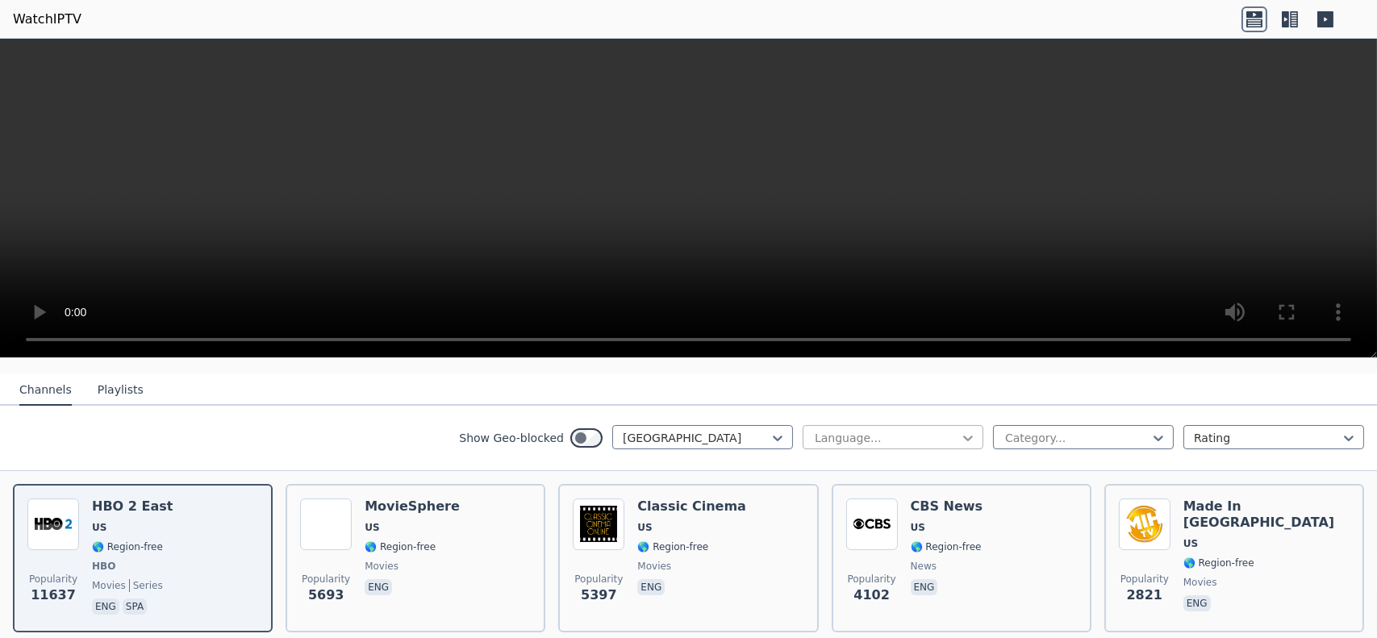
click at [963, 436] on icon at bounding box center [968, 439] width 10 height 6
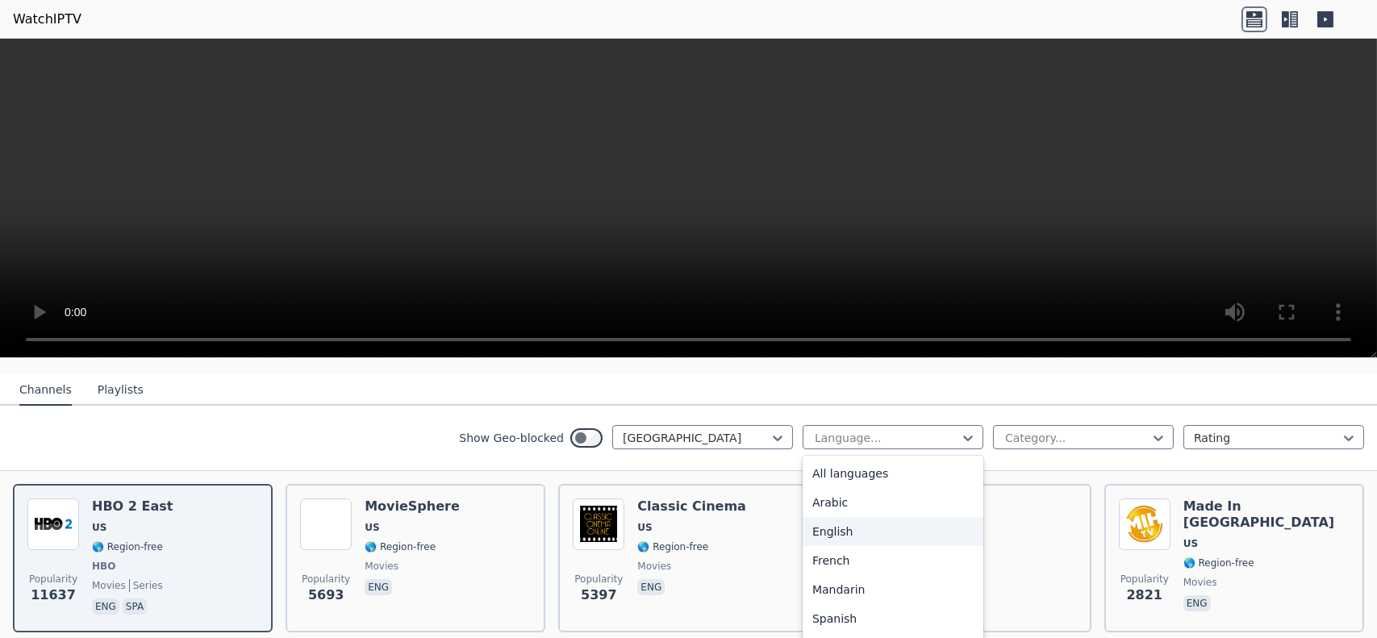
click at [846, 519] on div "English" at bounding box center [893, 531] width 181 height 29
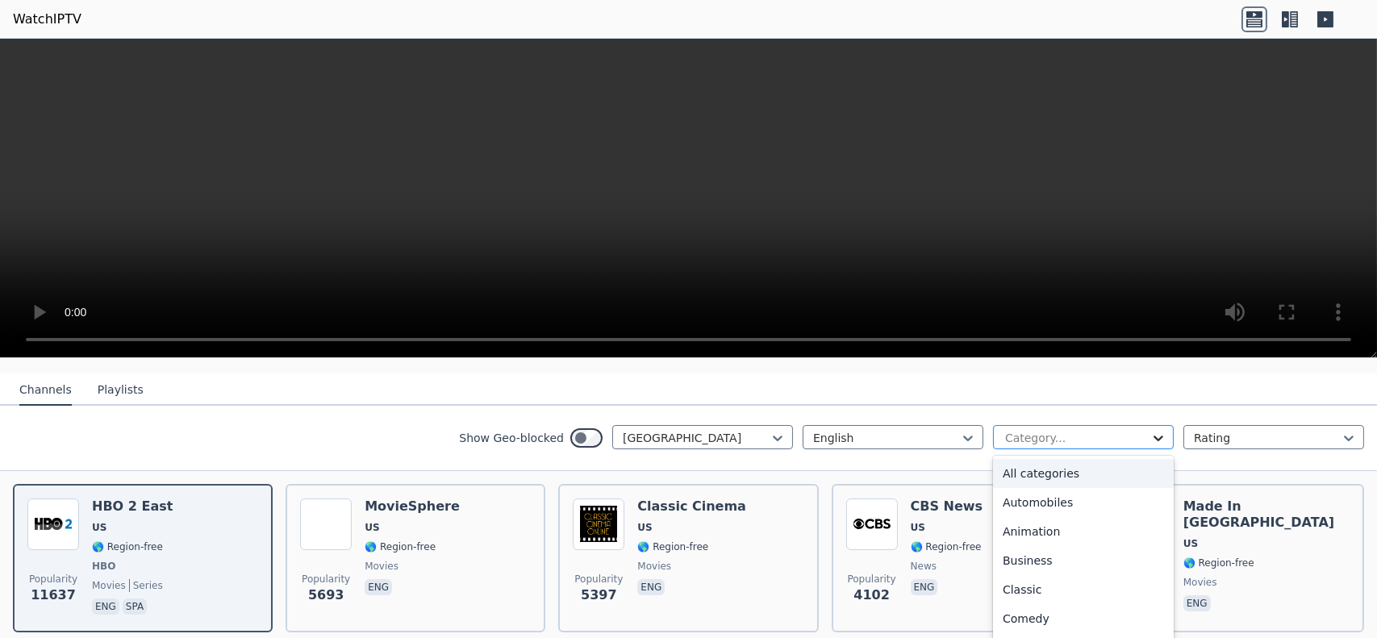
click at [1152, 430] on icon at bounding box center [1159, 438] width 16 height 16
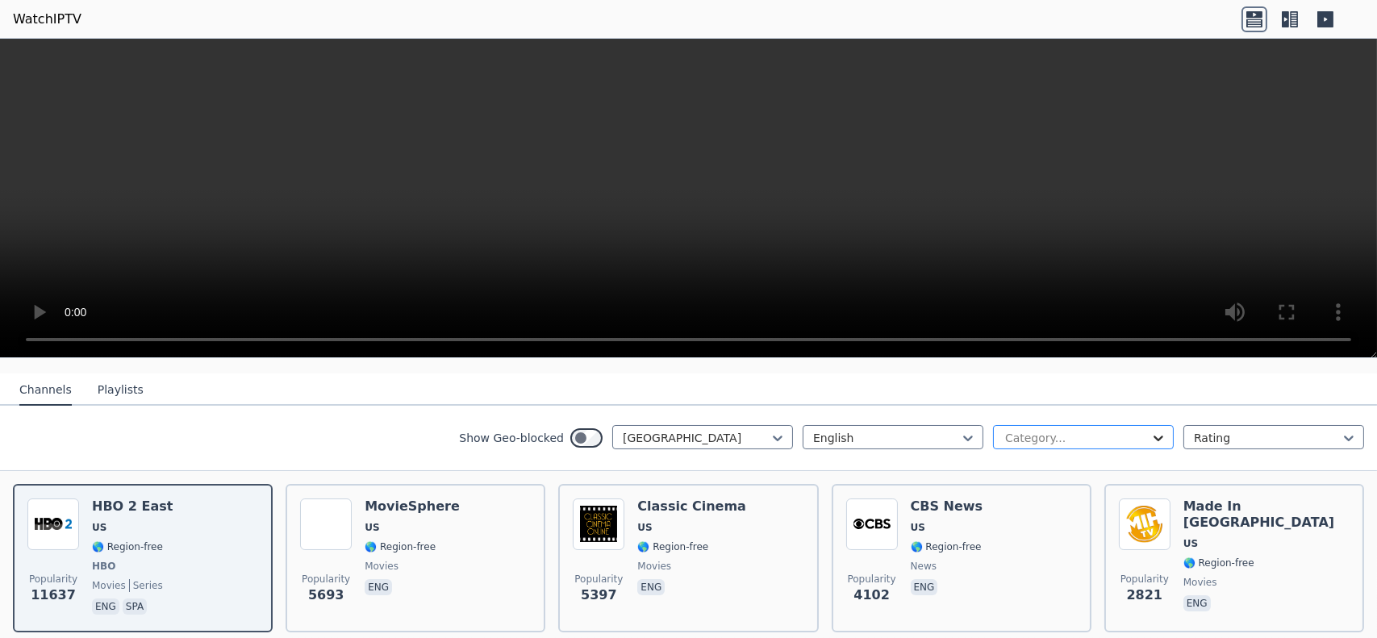
click at [1152, 430] on icon at bounding box center [1159, 438] width 16 height 16
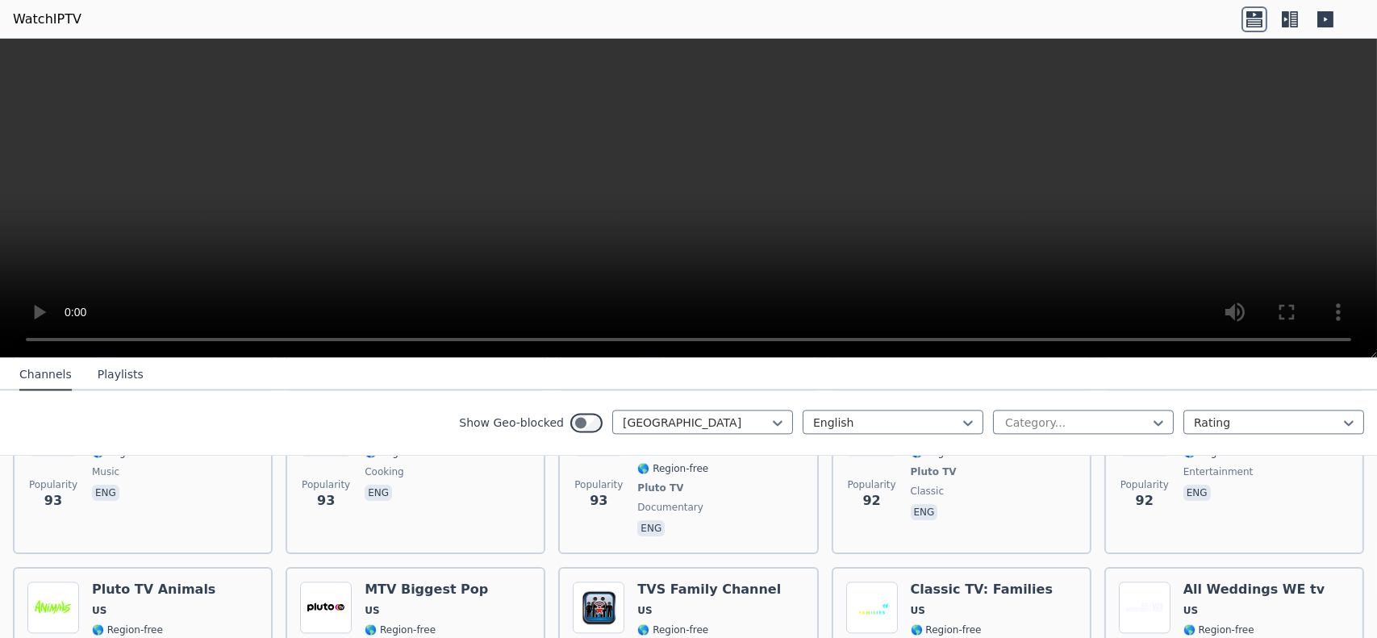
scroll to position [7398, 0]
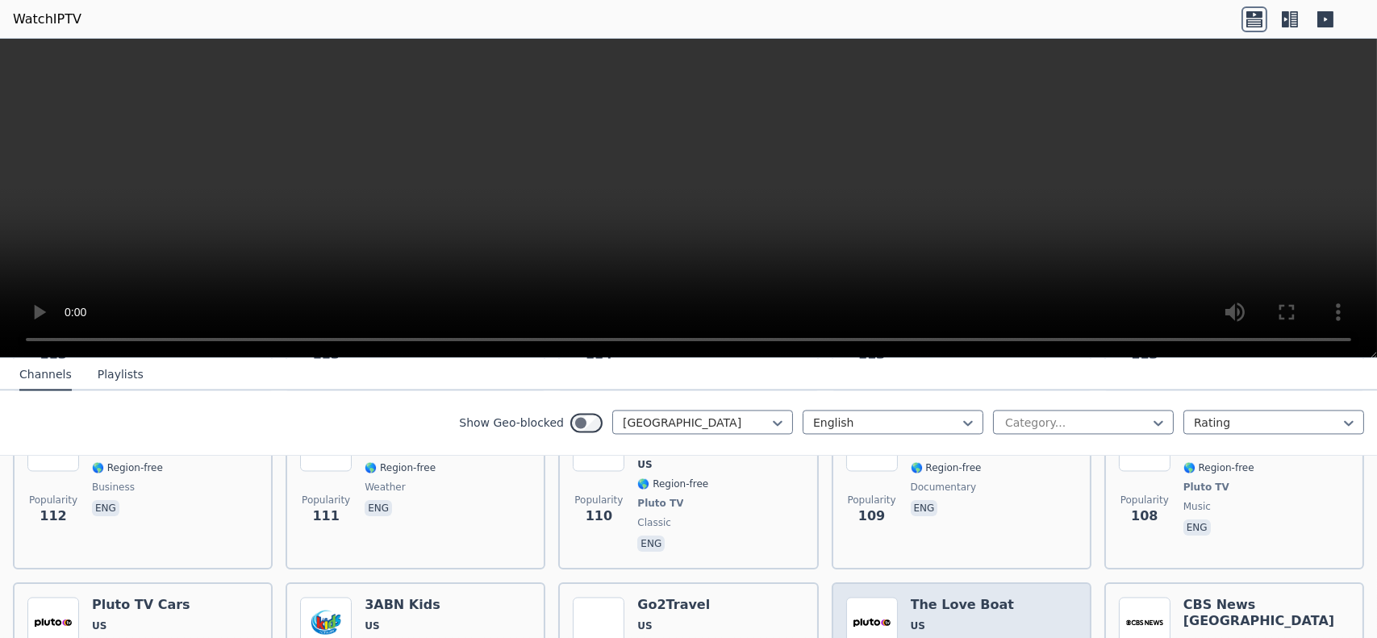
scroll to position [6833, 0]
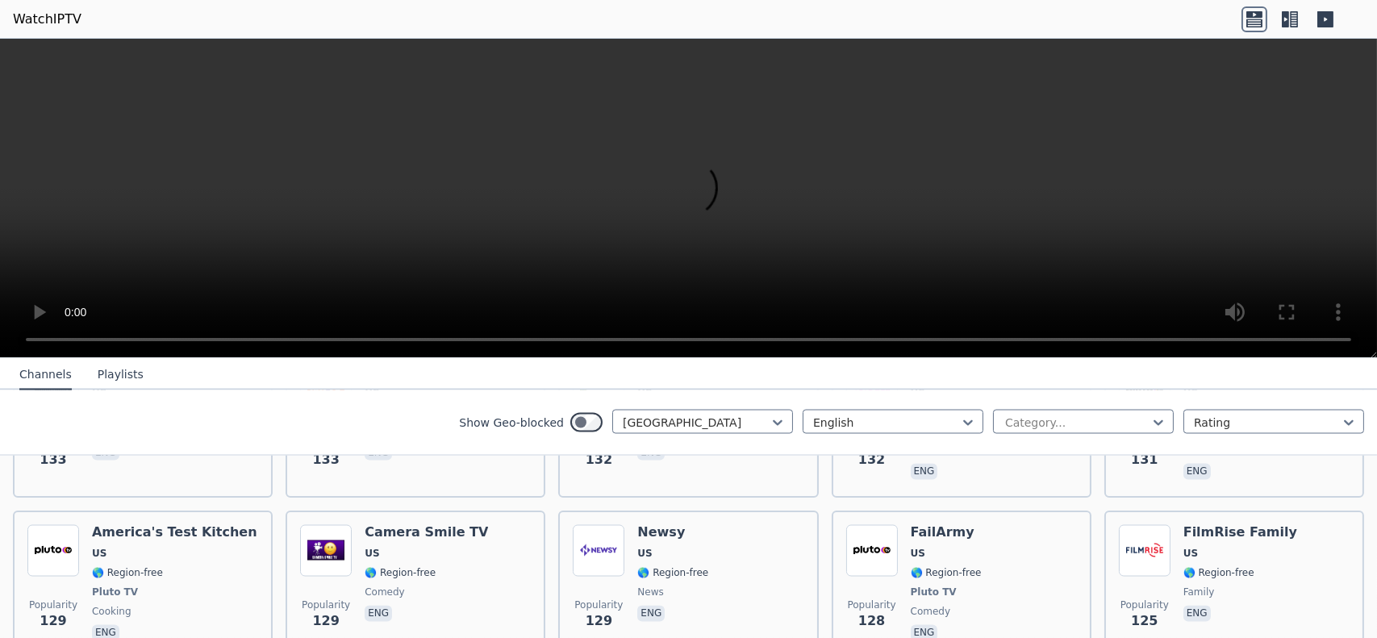
scroll to position [6107, 0]
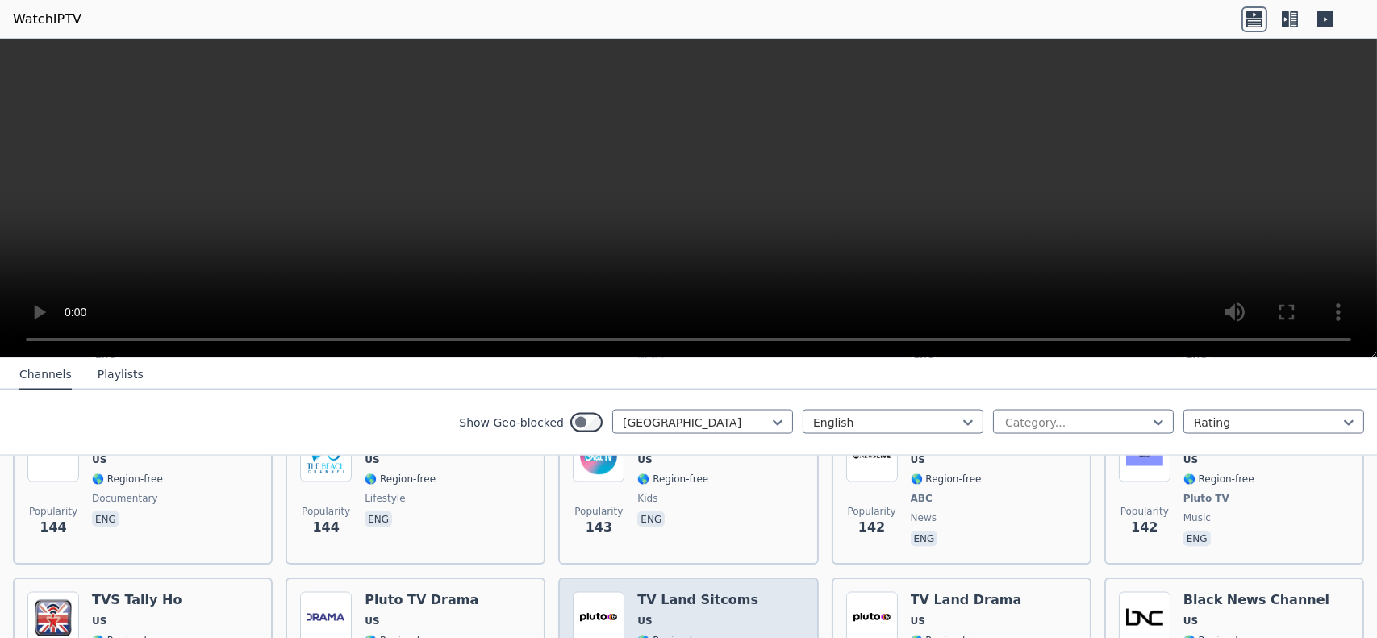
scroll to position [5784, 0]
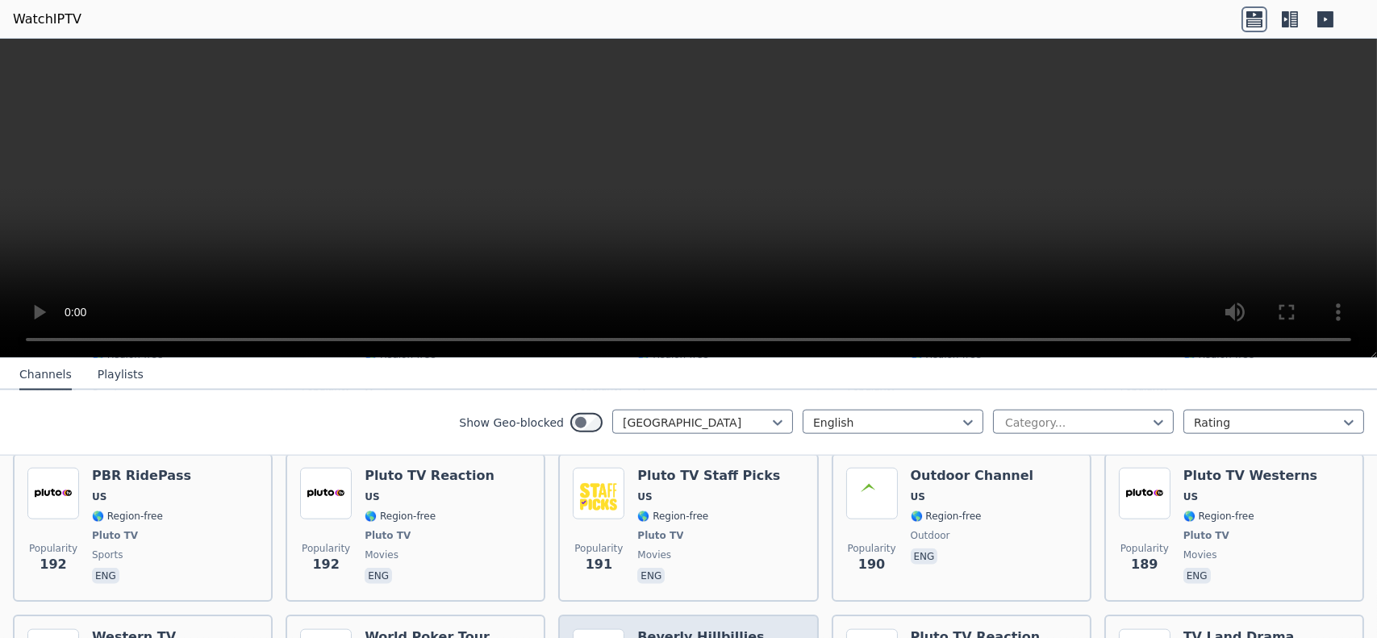
scroll to position [4493, 0]
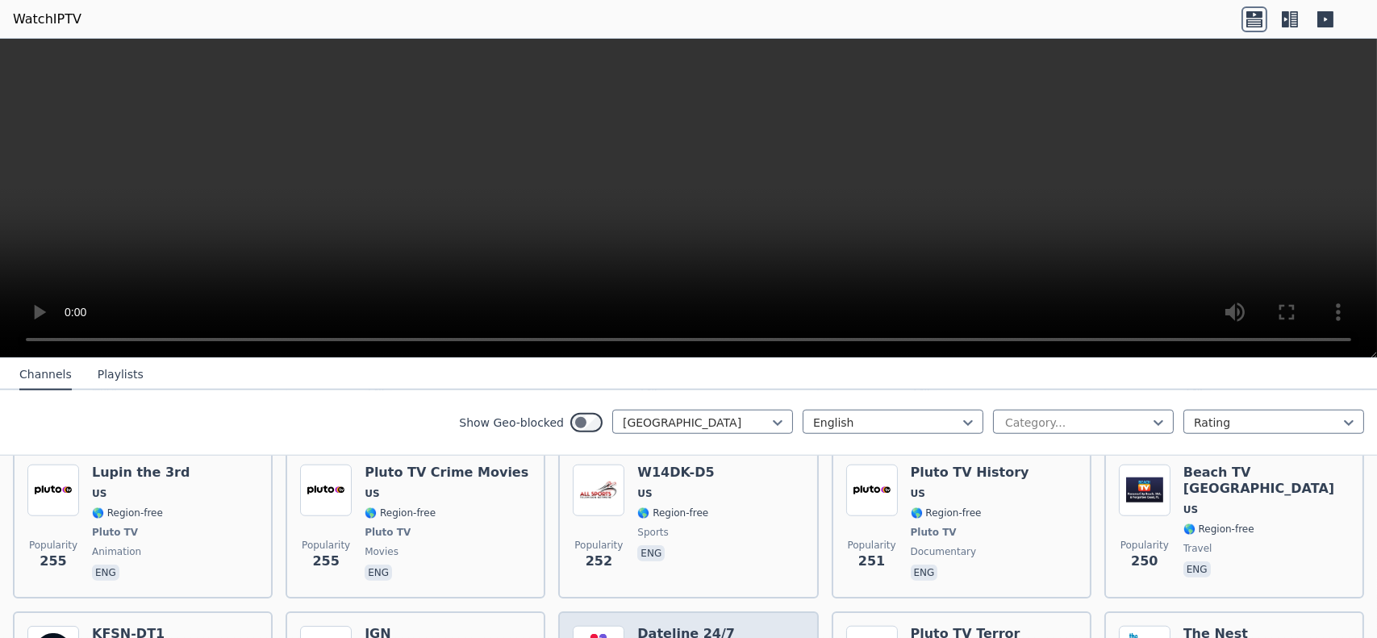
scroll to position [3525, 0]
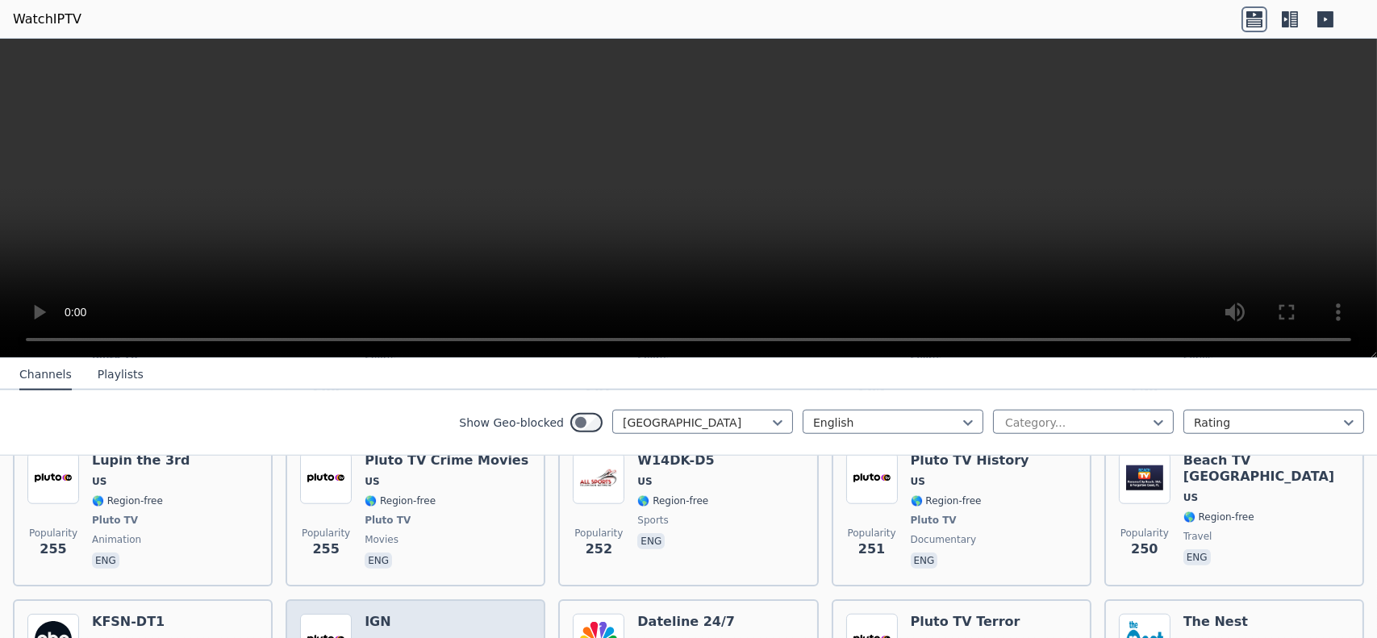
click at [346, 614] on img at bounding box center [326, 640] width 52 height 52
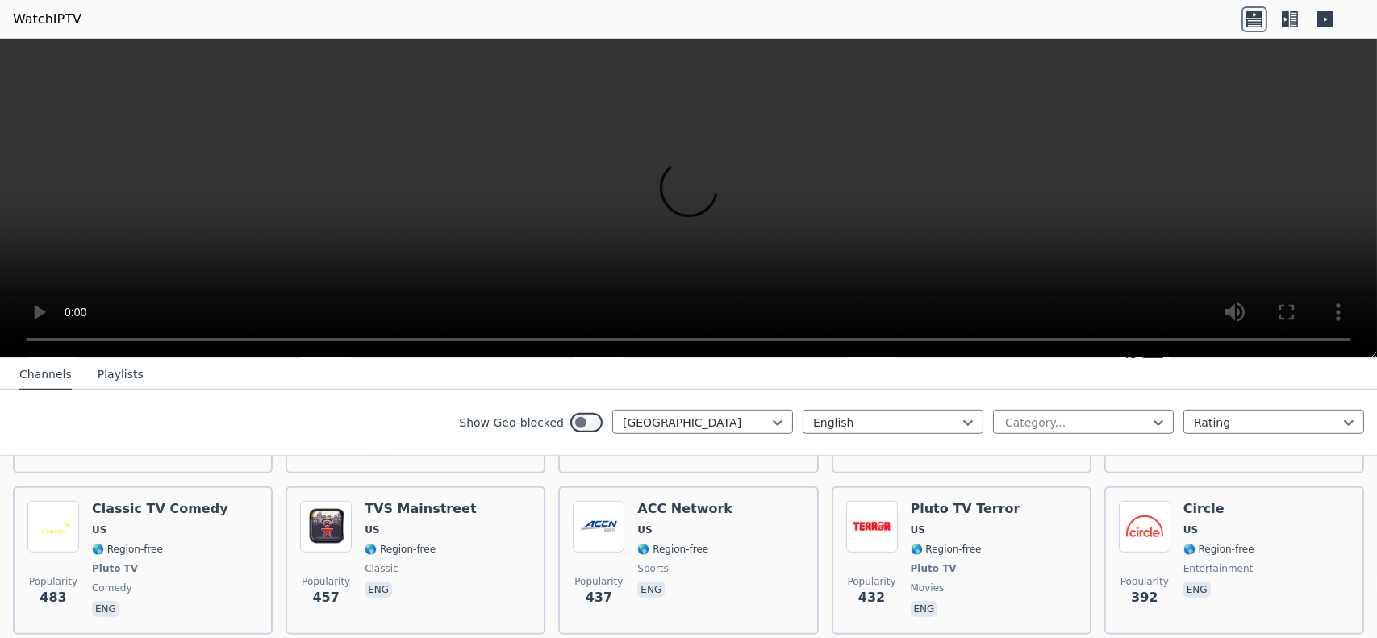
scroll to position [2557, 0]
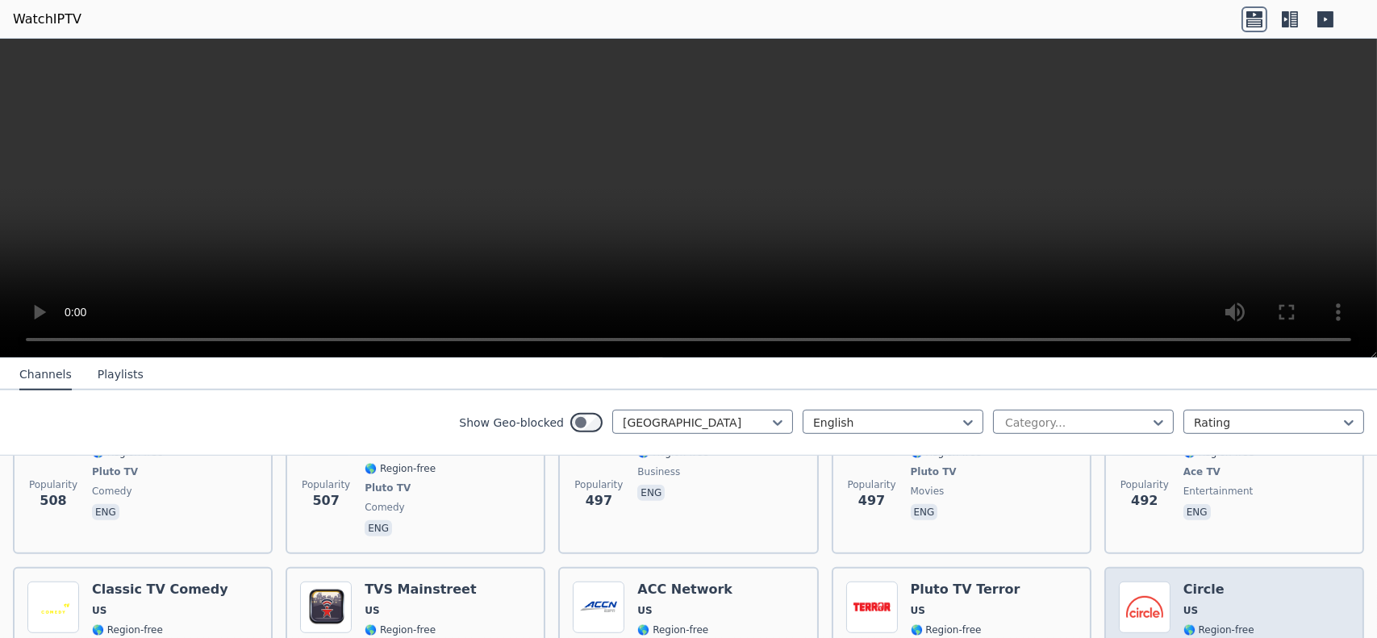
click at [1199, 582] on h6 "Circle" at bounding box center [1219, 590] width 71 height 16
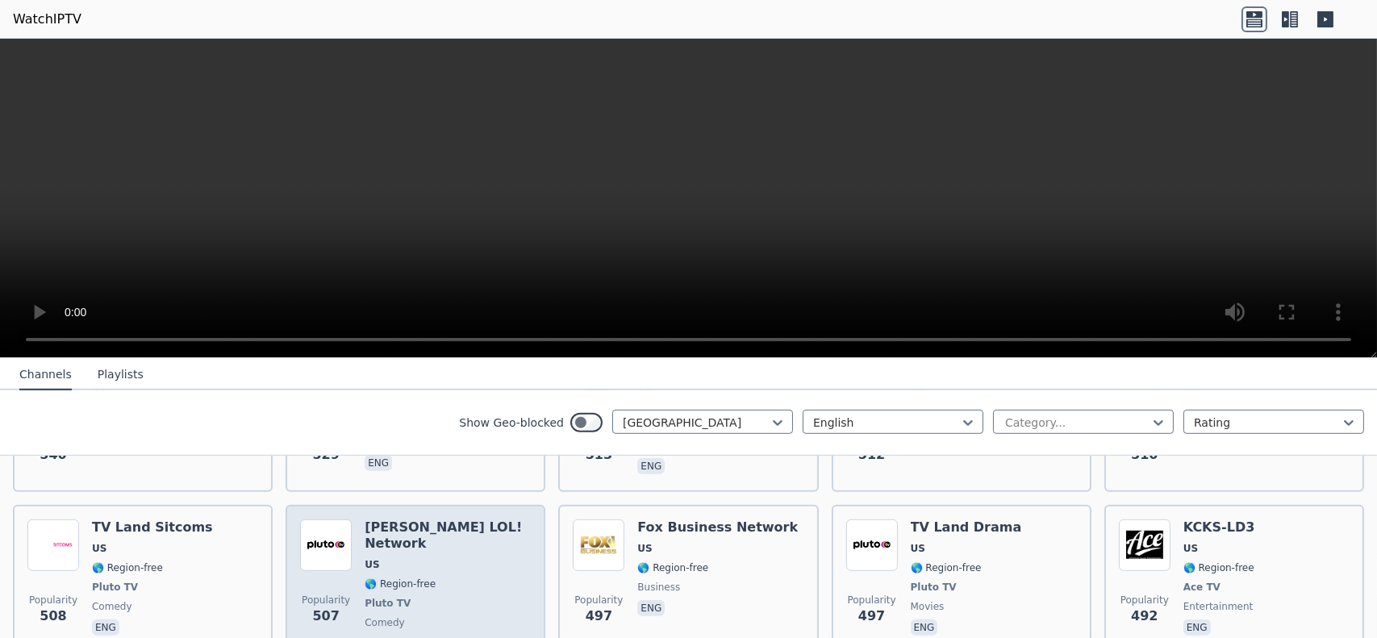
scroll to position [2425, 0]
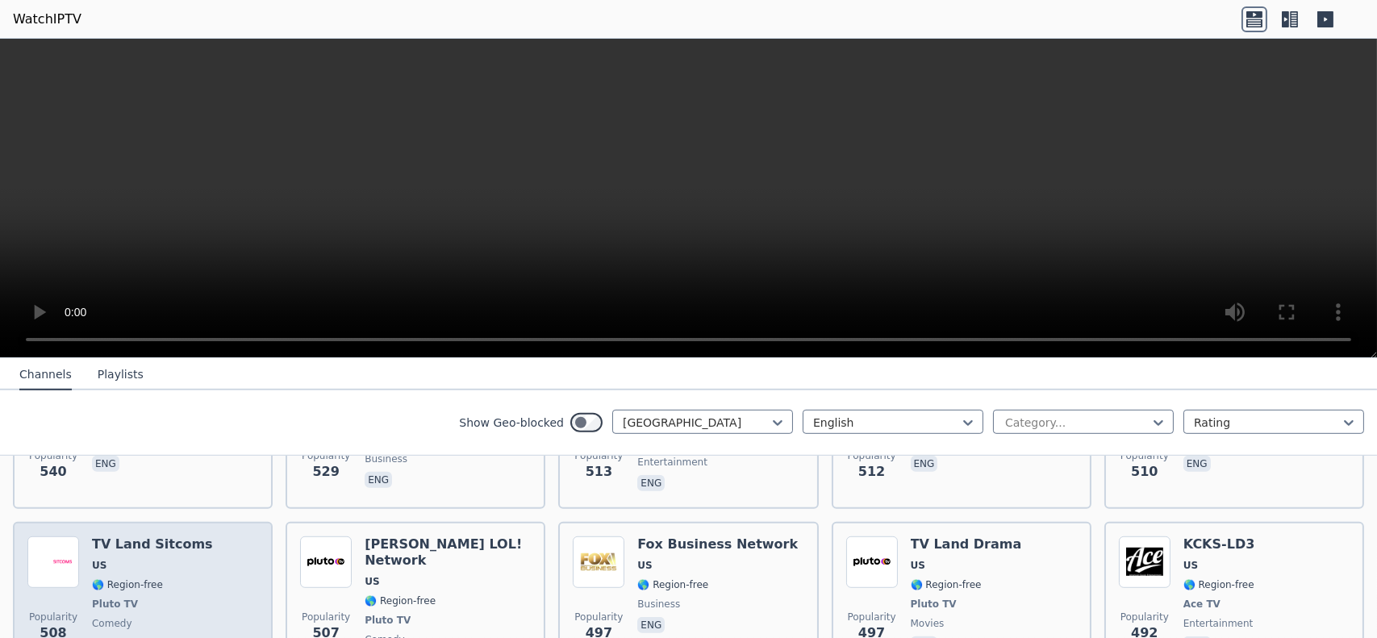
click at [177, 537] on h6 "TV Land Sitcoms" at bounding box center [152, 545] width 121 height 16
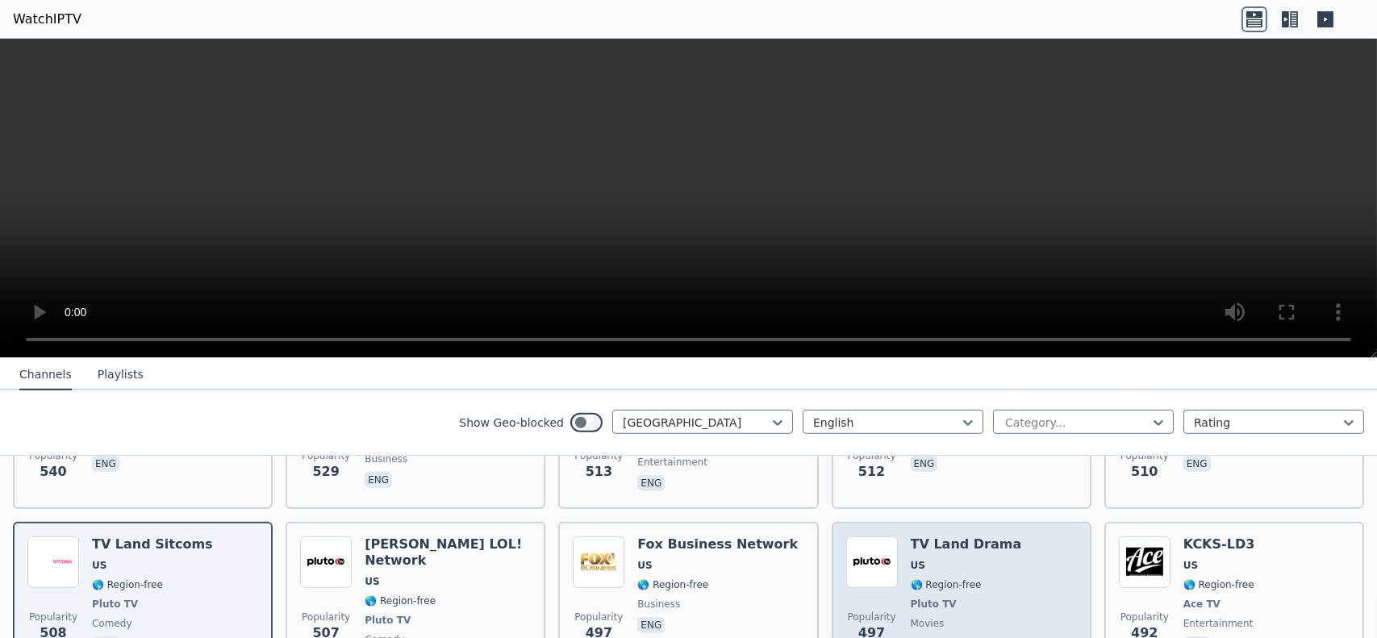
click at [892, 537] on div "Popularity 497 TV Land Drama US 🌎 Region-free Pluto TV movies eng" at bounding box center [961, 605] width 231 height 136
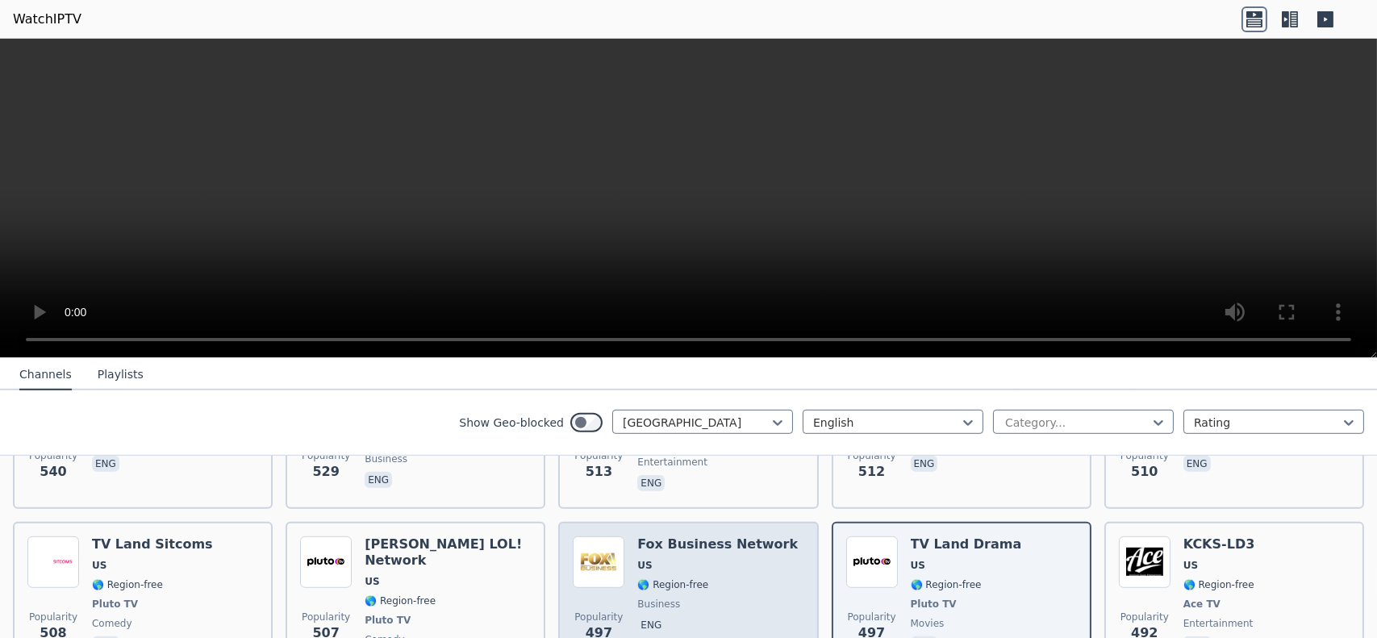
click at [693, 537] on h6 "Fox Business Network" at bounding box center [717, 545] width 161 height 16
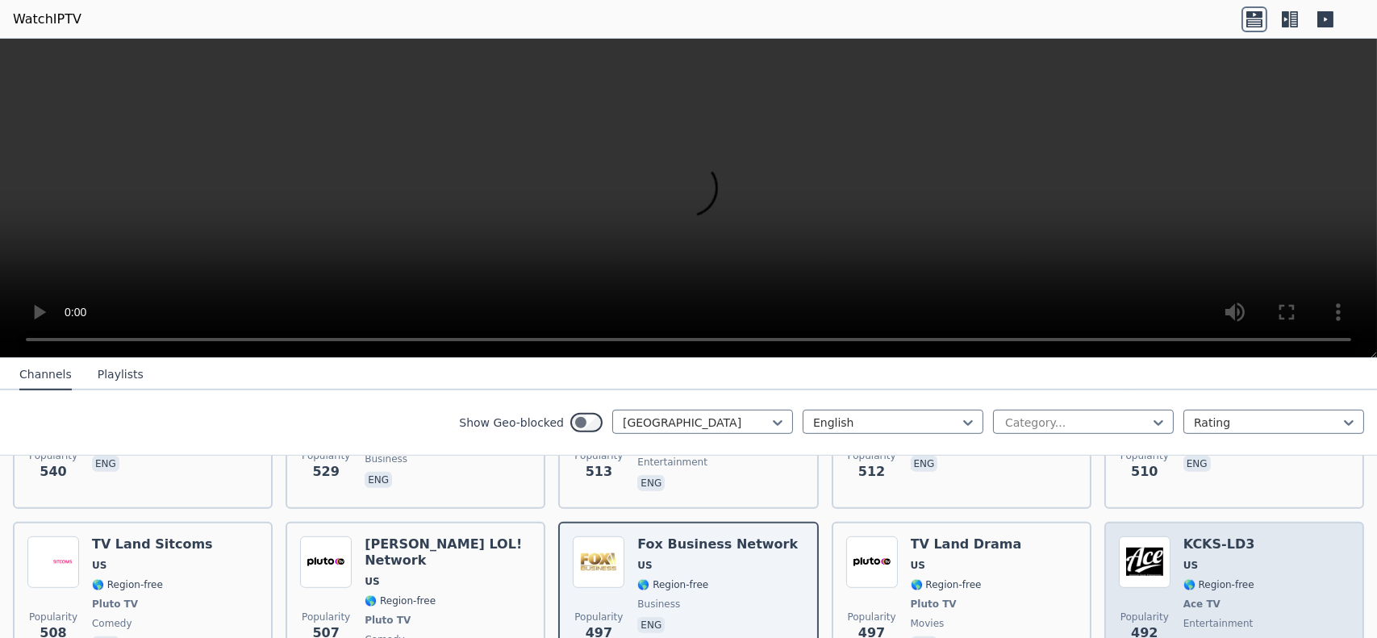
scroll to position [2505, 0]
